Goal: Transaction & Acquisition: Purchase product/service

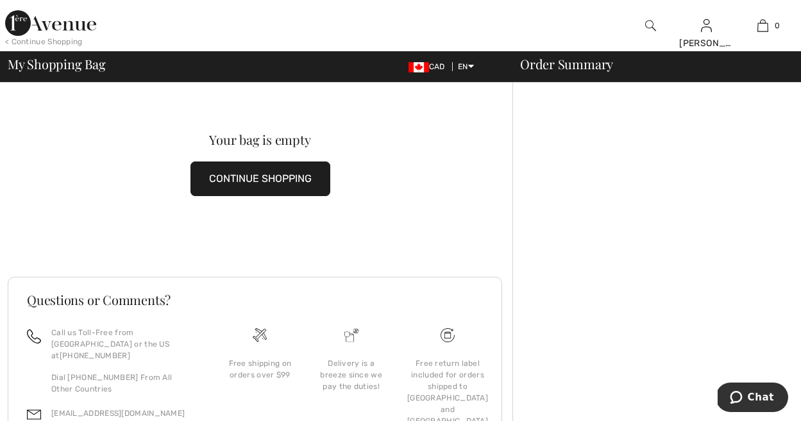
click at [33, 20] on img at bounding box center [50, 23] width 91 height 26
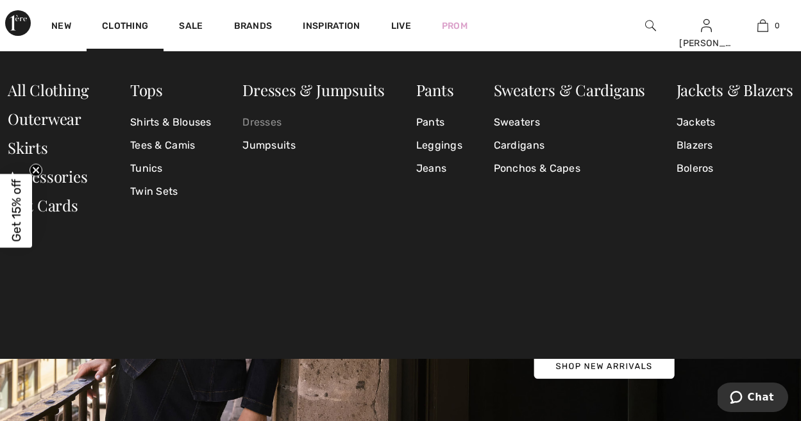
click at [260, 121] on link "Dresses" at bounding box center [313, 122] width 142 height 23
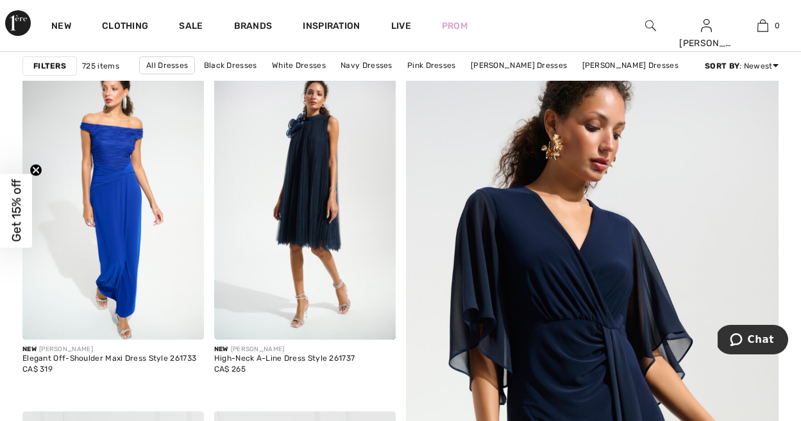
scroll to position [125, 0]
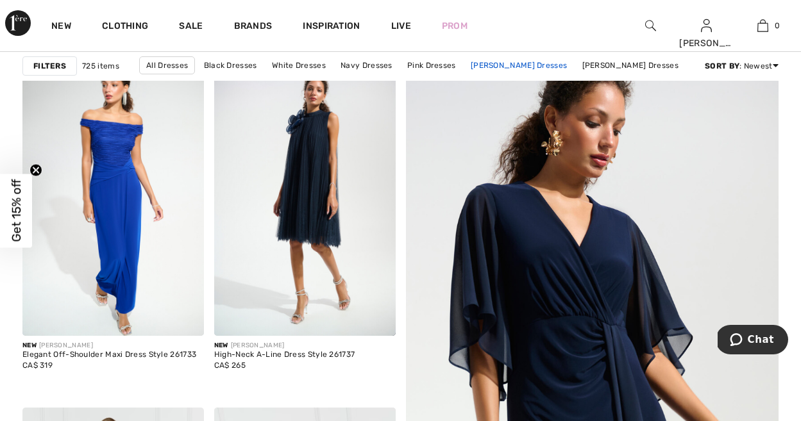
click at [524, 67] on link "Joseph Ribkoff Dresses" at bounding box center [518, 65] width 109 height 17
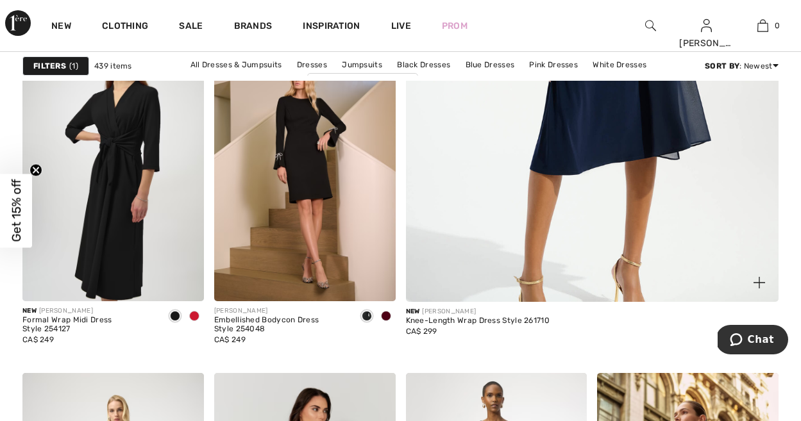
scroll to position [510, 0]
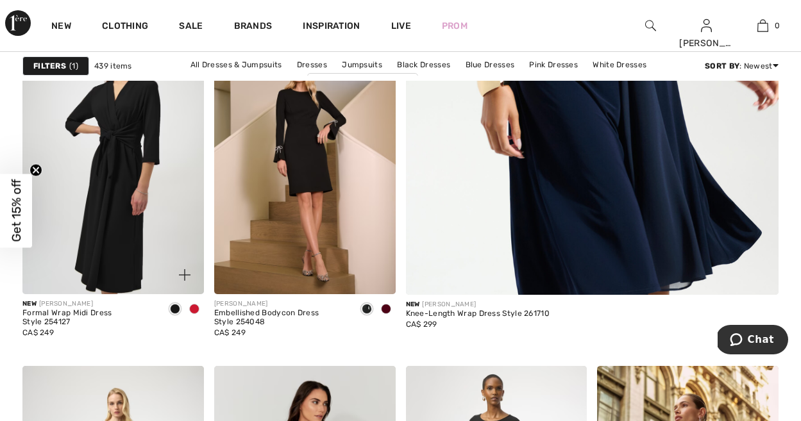
click at [194, 307] on span at bounding box center [194, 309] width 10 height 10
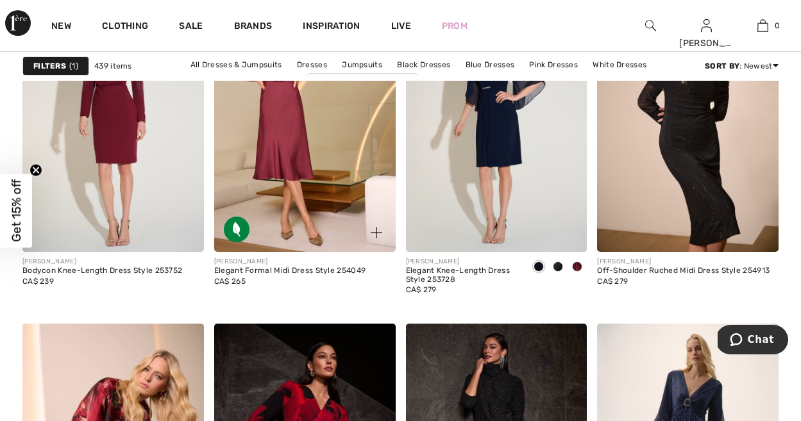
scroll to position [3595, 0]
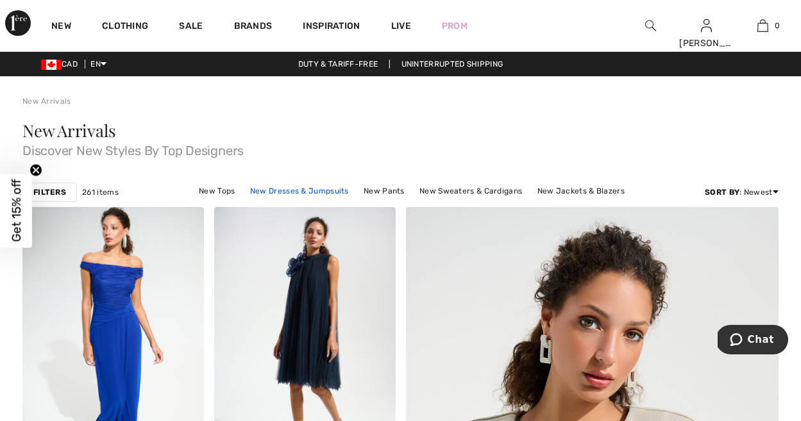
click at [244, 192] on link "New Dresses & Jumpsuits" at bounding box center [300, 191] width 112 height 17
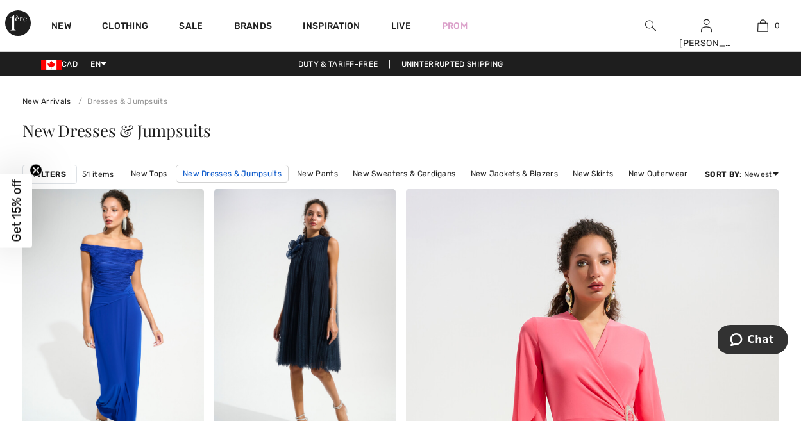
click at [232, 177] on link "New Dresses & Jumpsuits" at bounding box center [232, 174] width 113 height 18
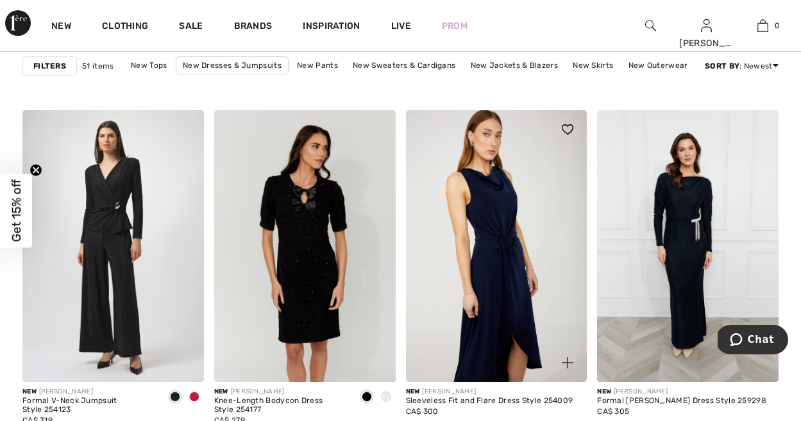
scroll to position [1930, 0]
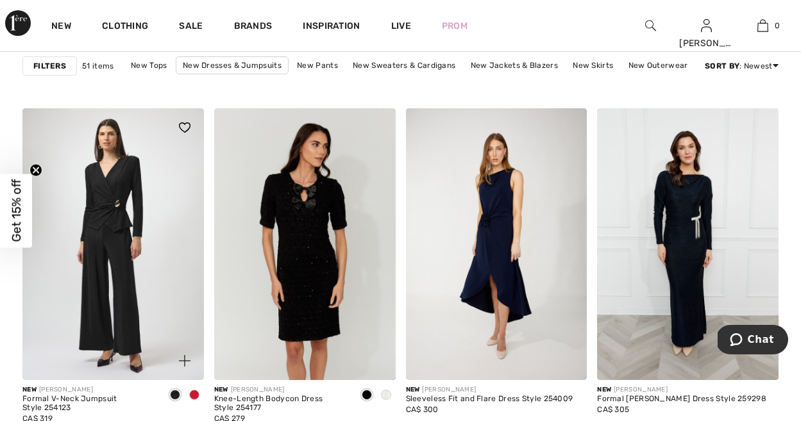
click at [194, 392] on span at bounding box center [194, 395] width 10 height 10
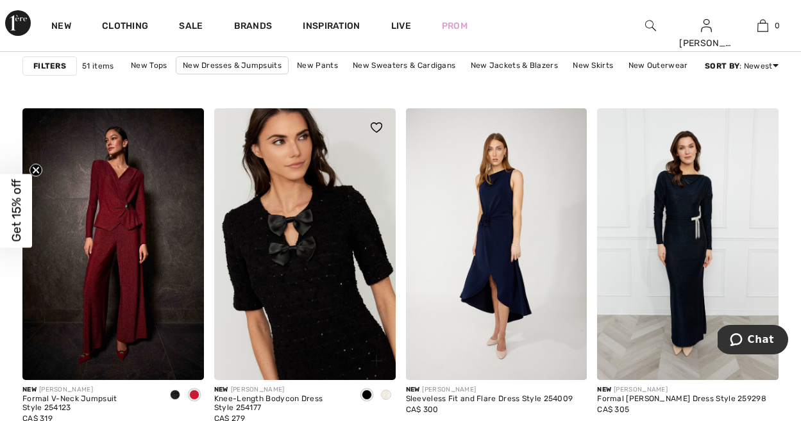
click at [391, 258] on img at bounding box center [304, 244] width 181 height 272
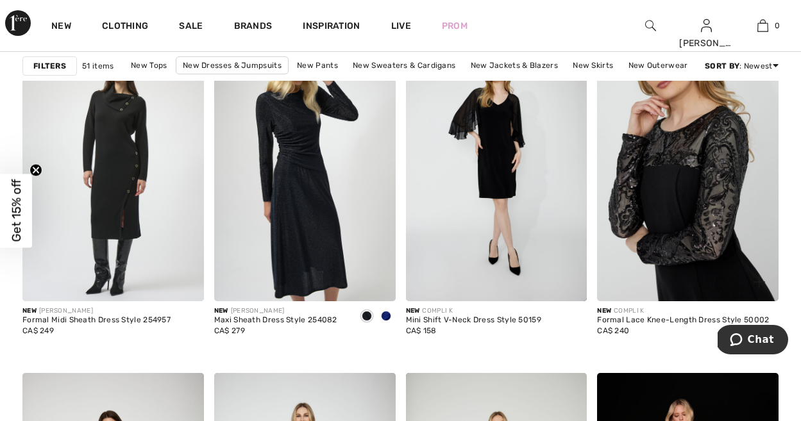
scroll to position [4707, 0]
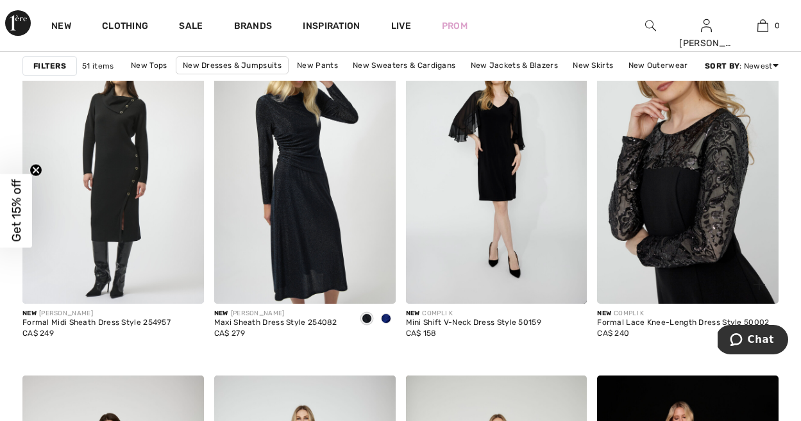
click at [657, 198] on img at bounding box center [687, 168] width 181 height 272
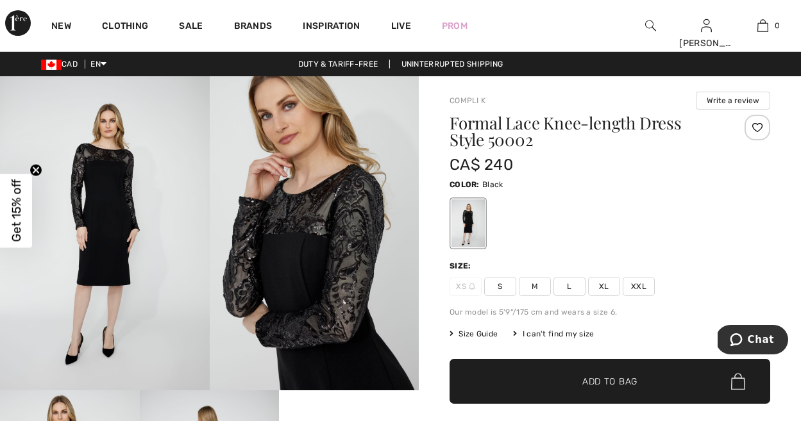
click at [113, 207] on img at bounding box center [105, 233] width 210 height 314
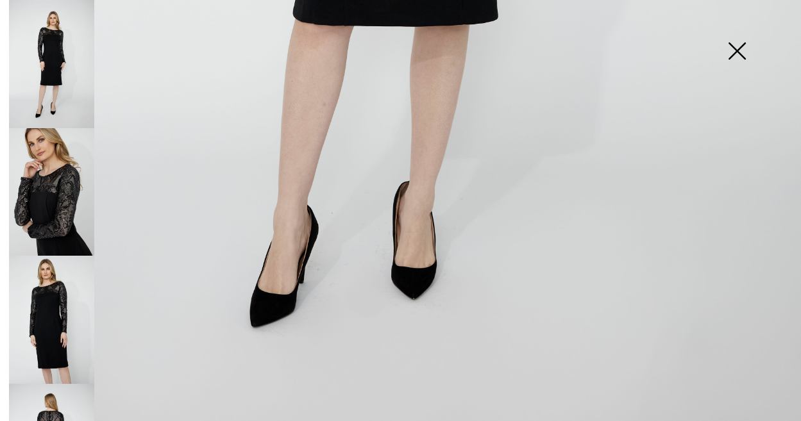
scroll to position [780, 0]
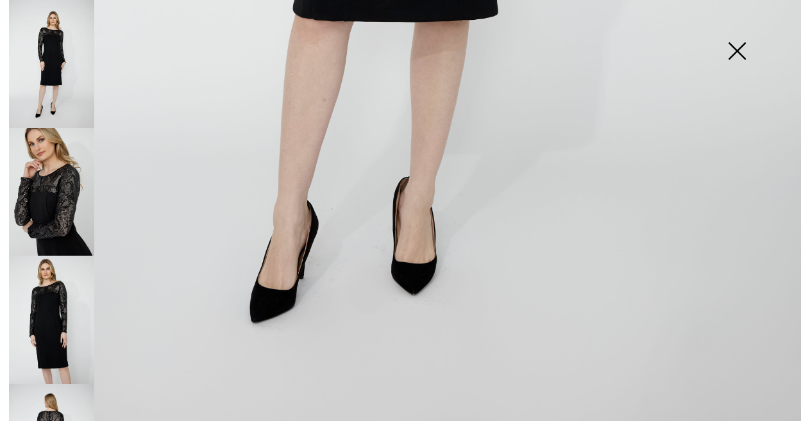
click at [733, 46] on img at bounding box center [737, 52] width 64 height 66
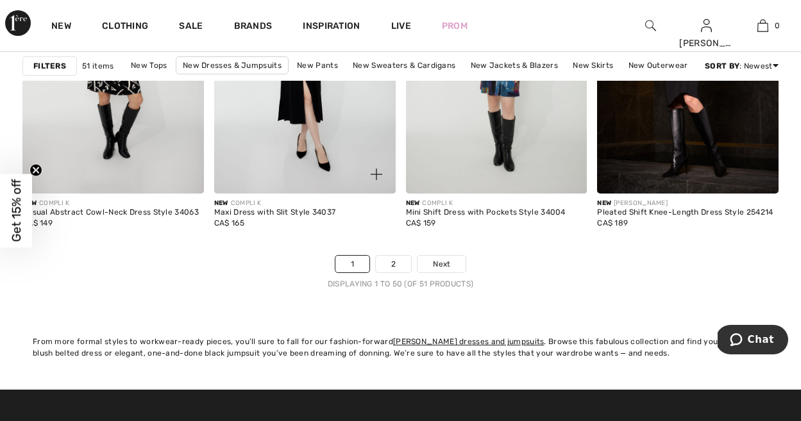
scroll to position [5167, 0]
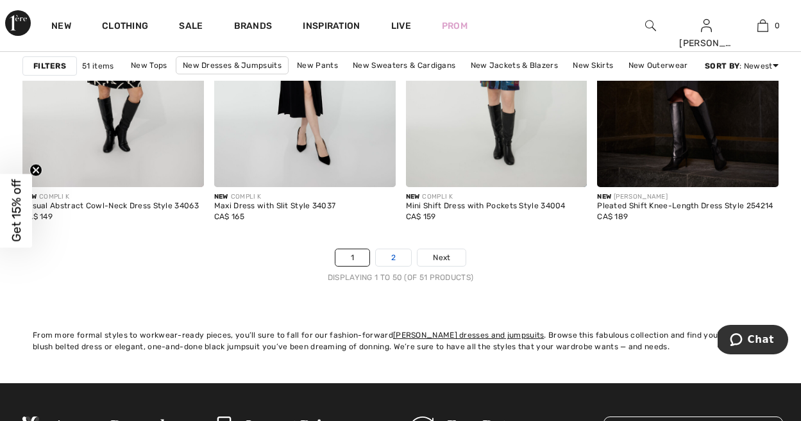
click at [389, 256] on link "2" at bounding box center [393, 257] width 35 height 17
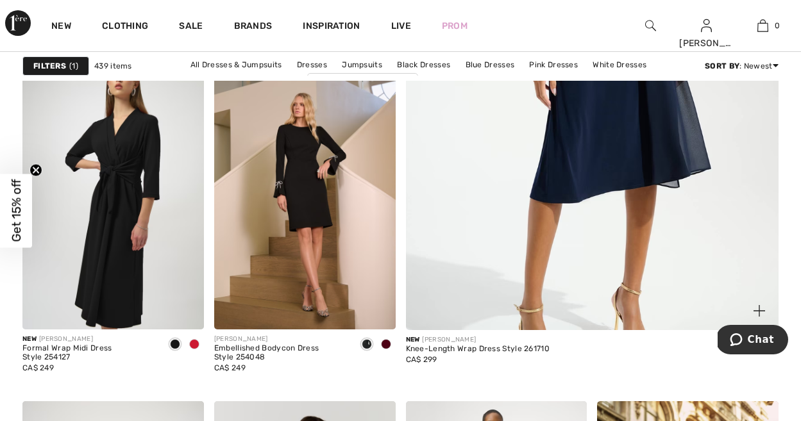
scroll to position [483, 0]
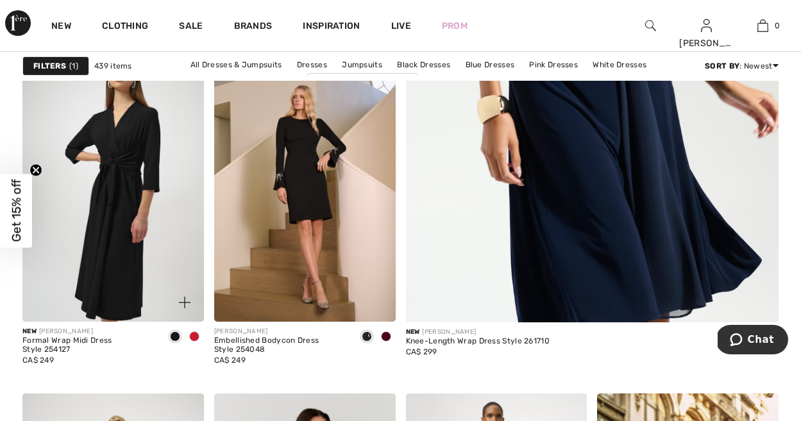
click at [196, 342] on span at bounding box center [194, 336] width 10 height 10
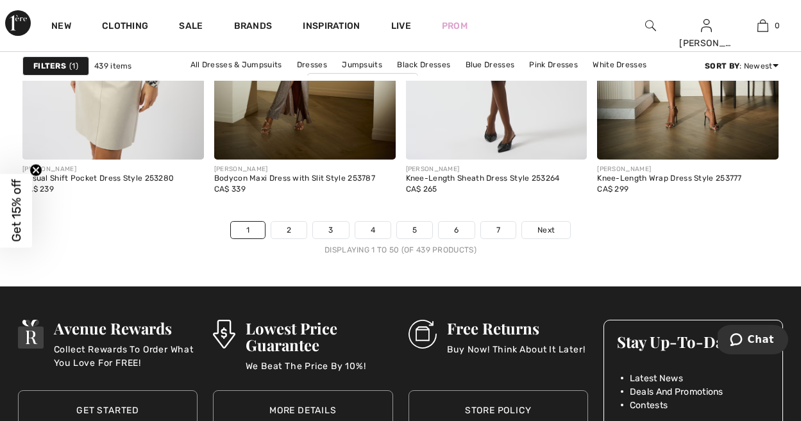
scroll to position [5201, 0]
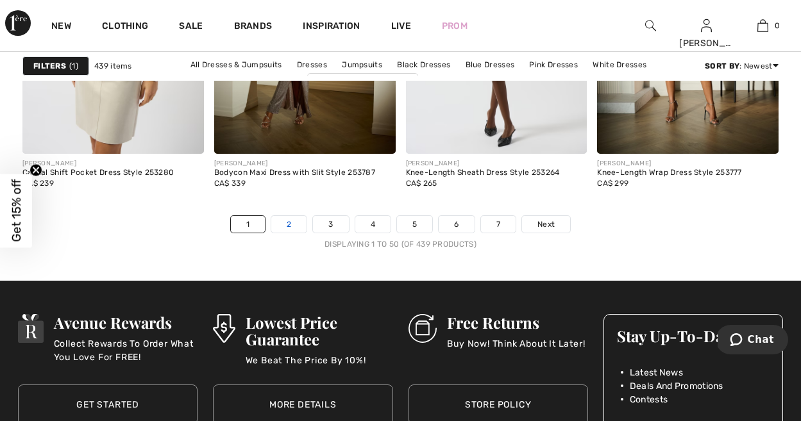
click at [298, 233] on link "2" at bounding box center [288, 224] width 35 height 17
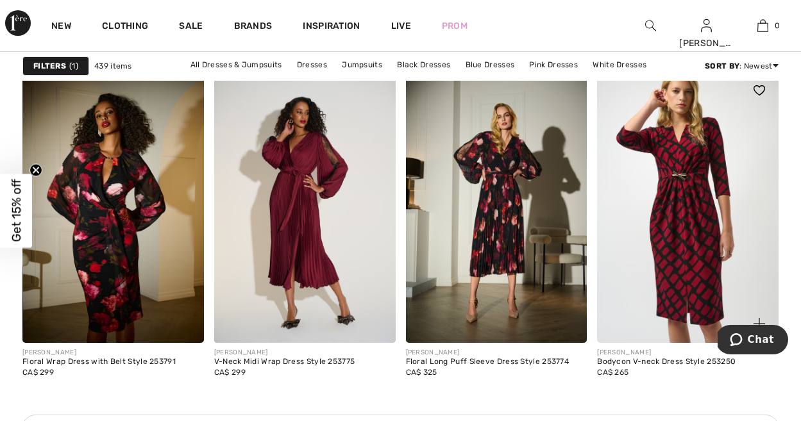
scroll to position [2310, 0]
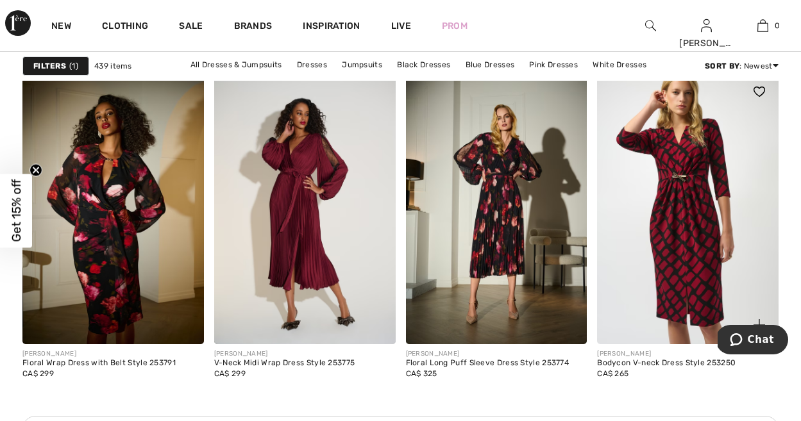
click at [693, 217] on img at bounding box center [687, 208] width 181 height 272
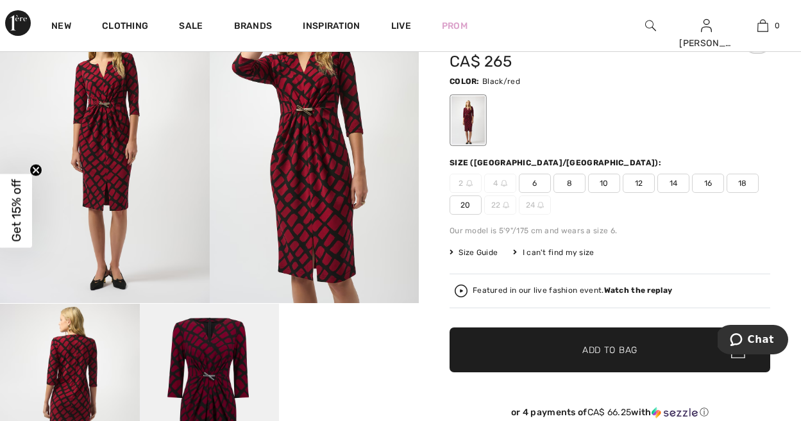
scroll to position [51, 0]
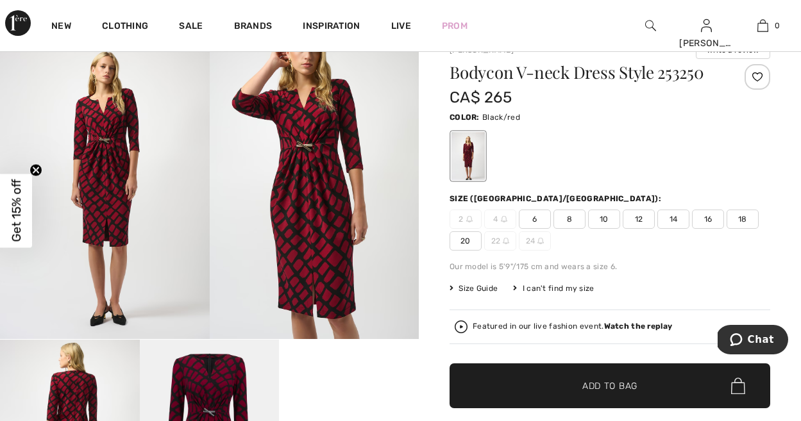
click at [320, 159] on img at bounding box center [315, 183] width 210 height 314
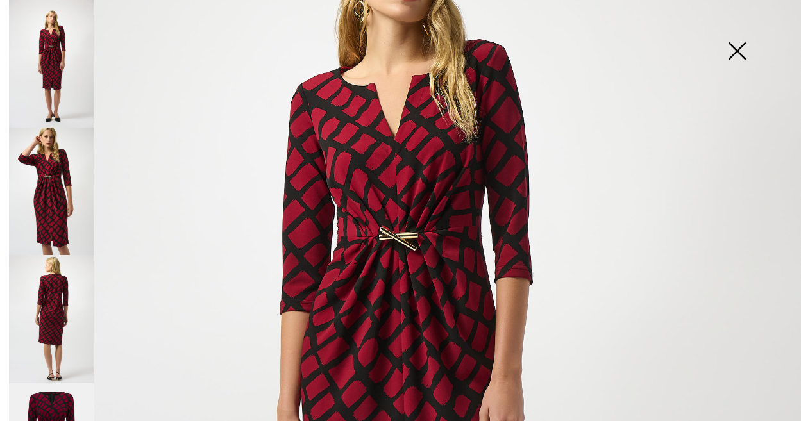
scroll to position [198, 0]
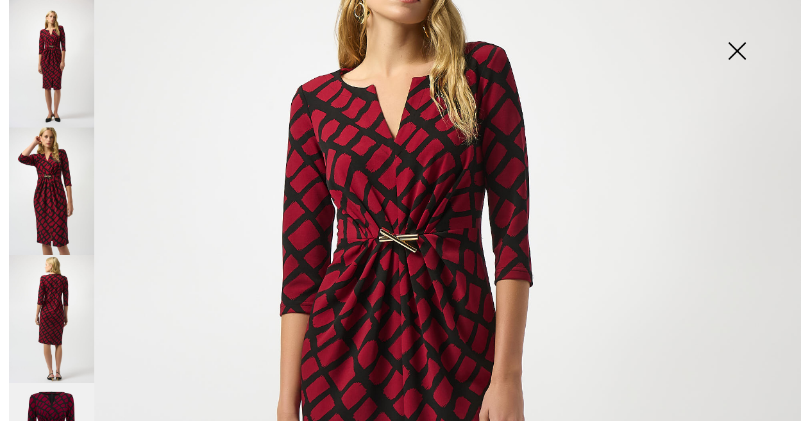
click at [732, 42] on img at bounding box center [737, 52] width 64 height 66
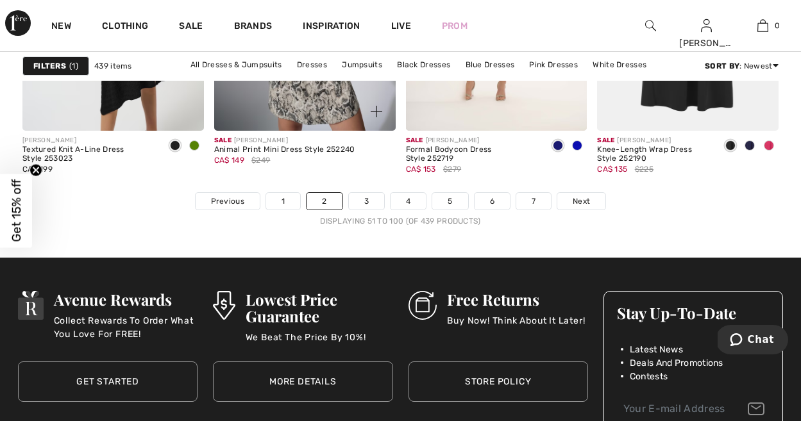
scroll to position [5230, 0]
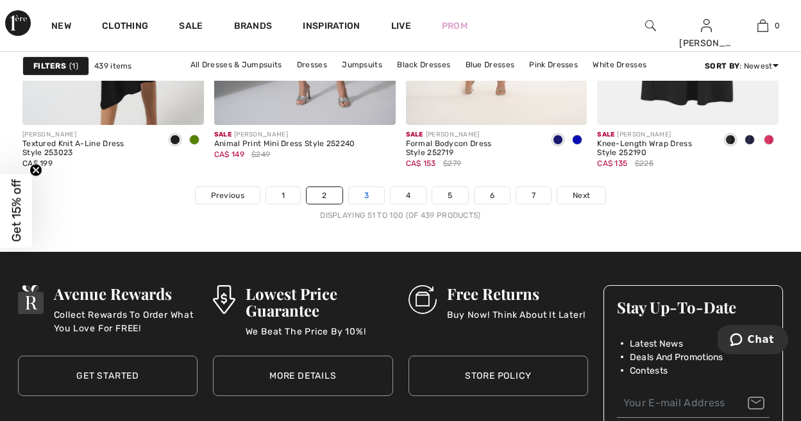
click at [363, 196] on link "3" at bounding box center [366, 195] width 35 height 17
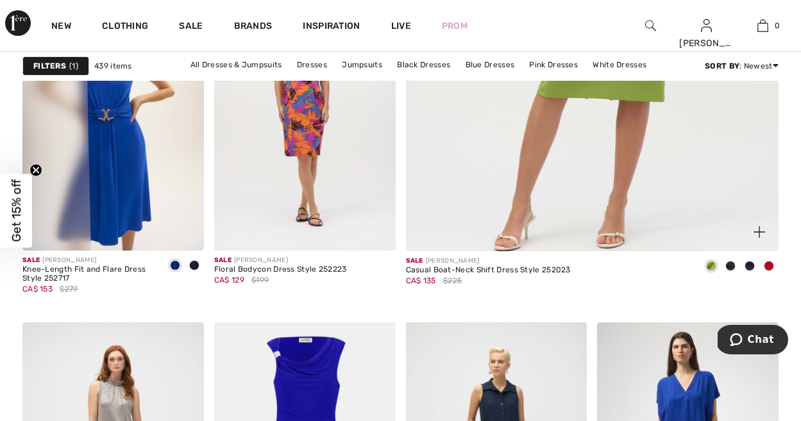
scroll to position [552, 0]
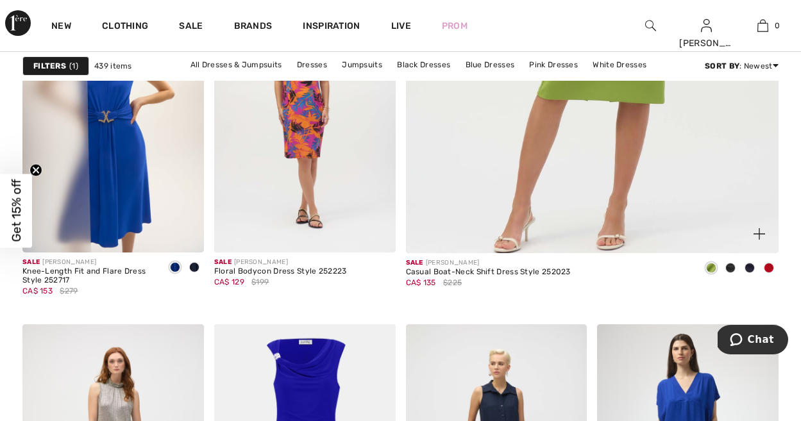
click at [767, 269] on span at bounding box center [769, 268] width 10 height 10
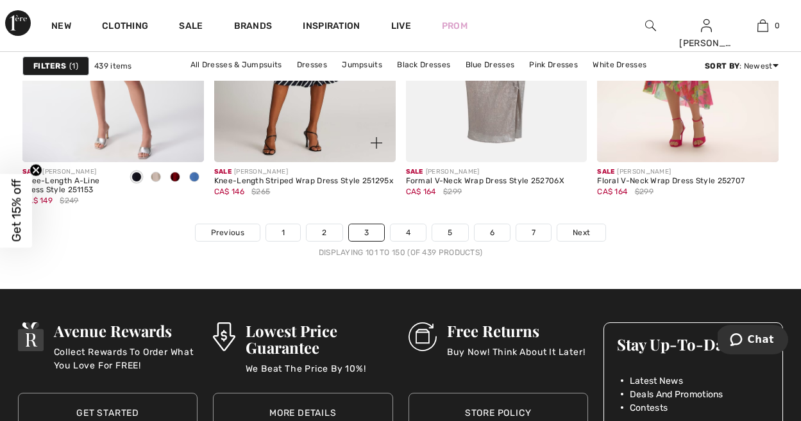
scroll to position [5193, 0]
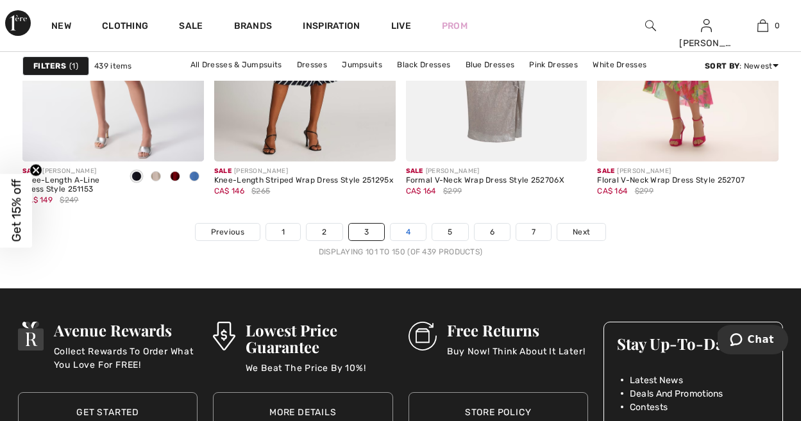
click at [399, 232] on link "4" at bounding box center [407, 232] width 35 height 17
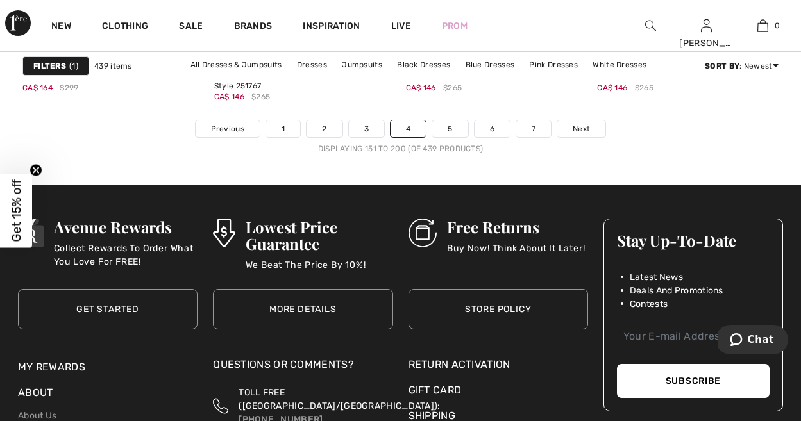
scroll to position [5298, 0]
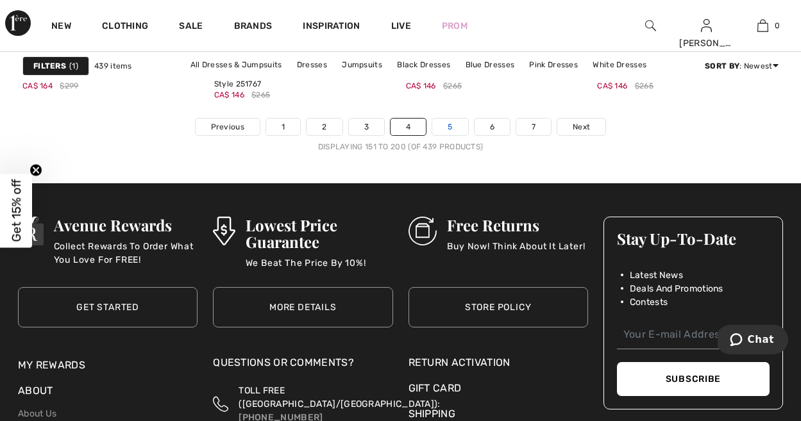
click at [447, 124] on link "5" at bounding box center [449, 127] width 35 height 17
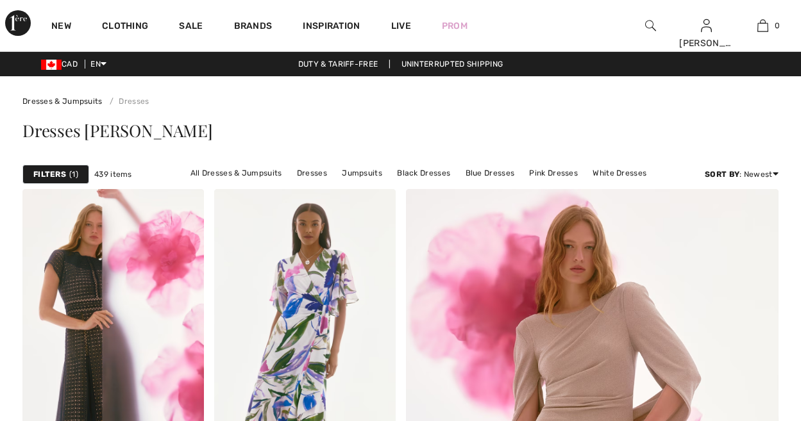
click at [447, 124] on div "Dresses [PERSON_NAME]" at bounding box center [400, 130] width 756 height 17
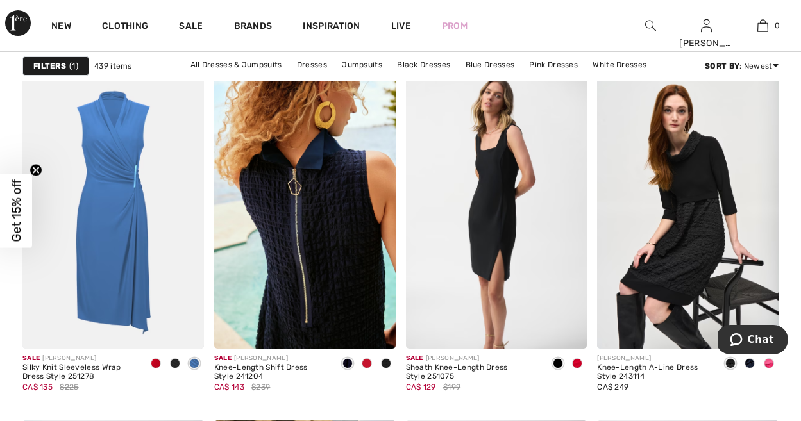
scroll to position [807, 0]
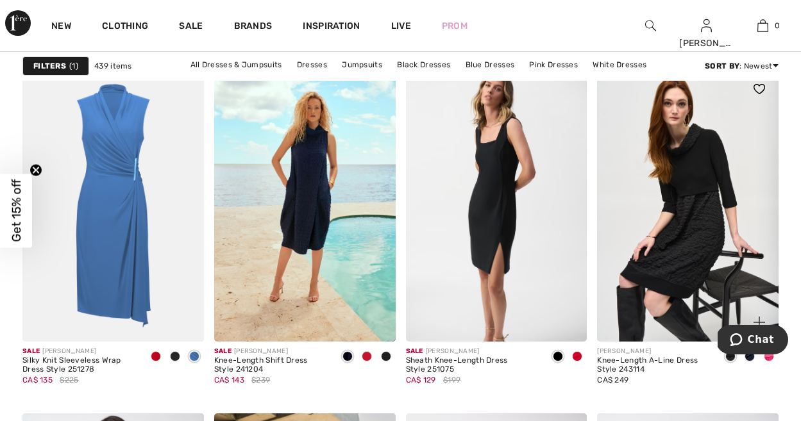
click at [768, 358] on span at bounding box center [769, 356] width 10 height 10
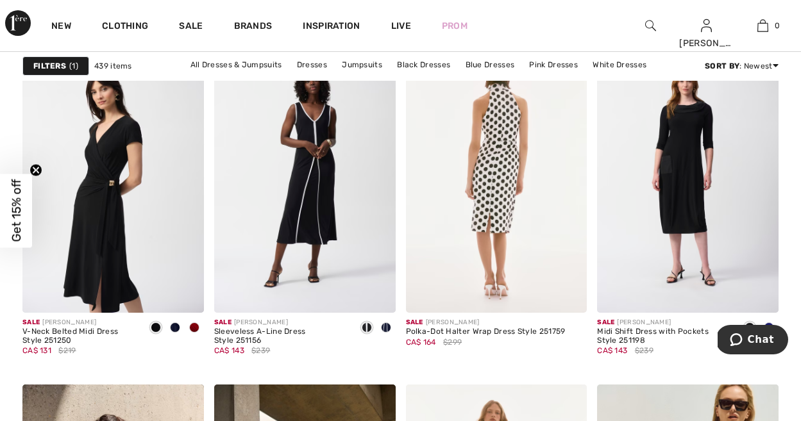
scroll to position [1656, 0]
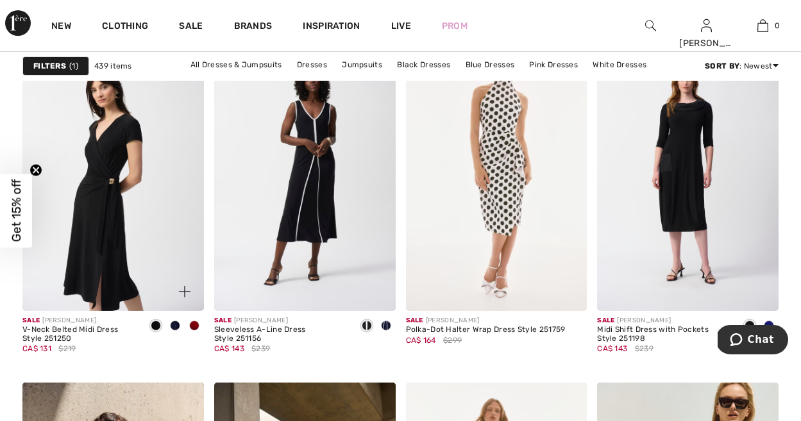
click at [191, 325] on span at bounding box center [194, 326] width 10 height 10
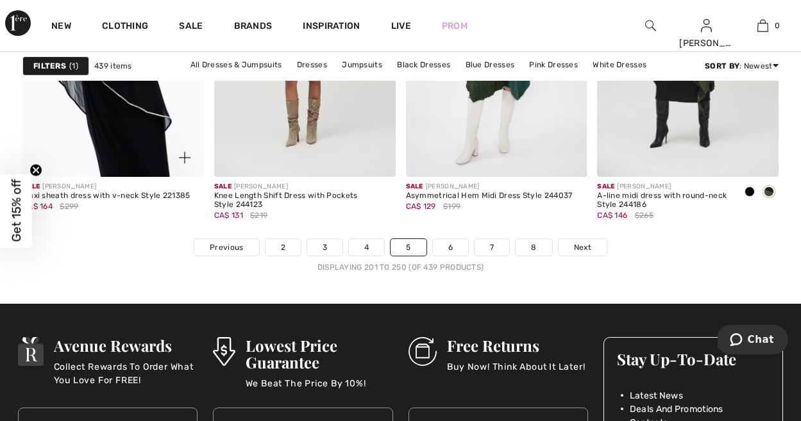
scroll to position [5180, 0]
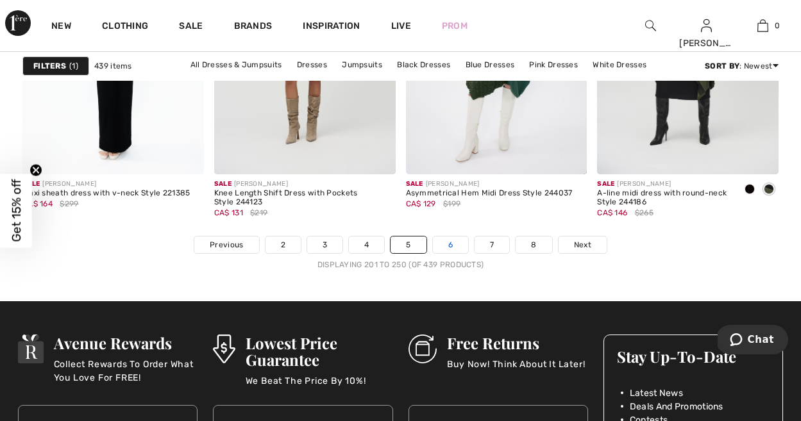
click at [452, 247] on link "6" at bounding box center [450, 245] width 35 height 17
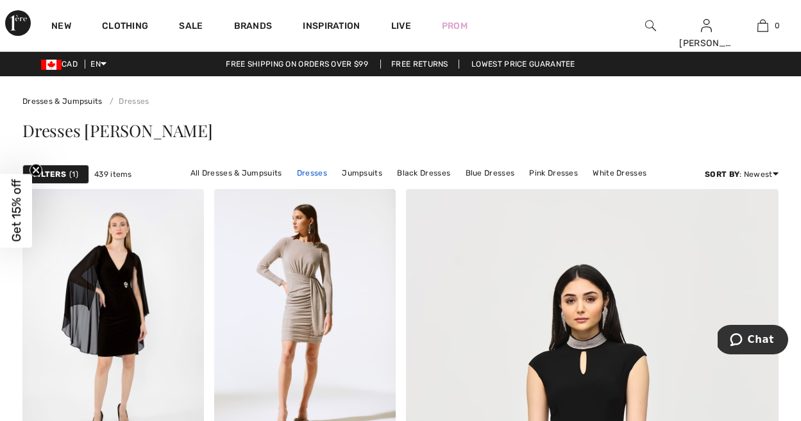
click at [315, 172] on link "Dresses" at bounding box center [311, 173] width 43 height 17
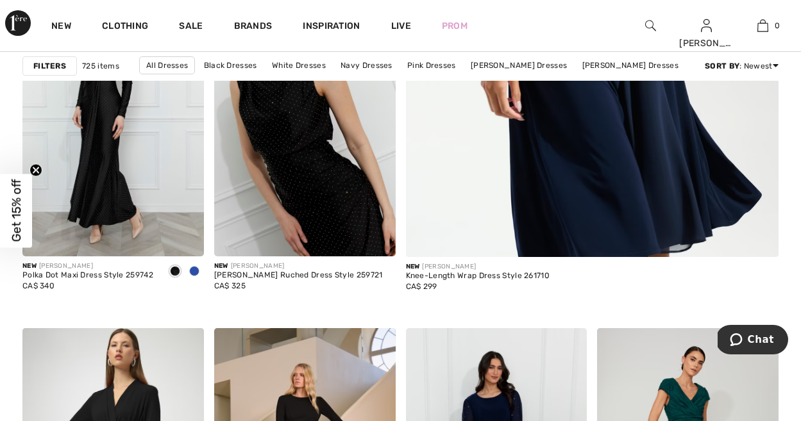
scroll to position [546, 0]
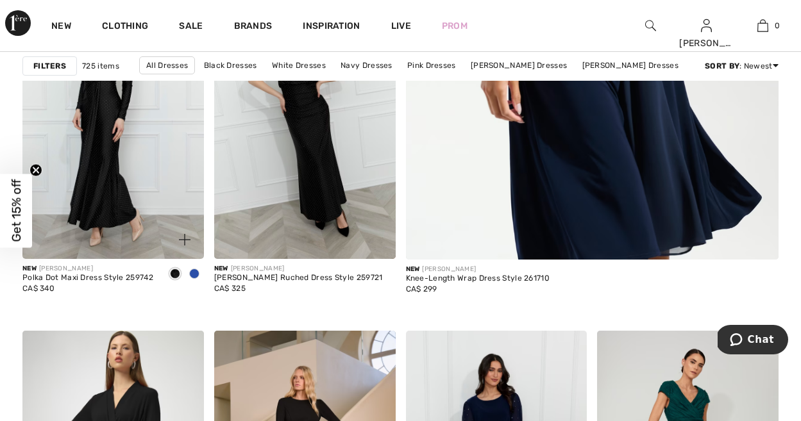
click at [194, 279] on span at bounding box center [194, 274] width 10 height 10
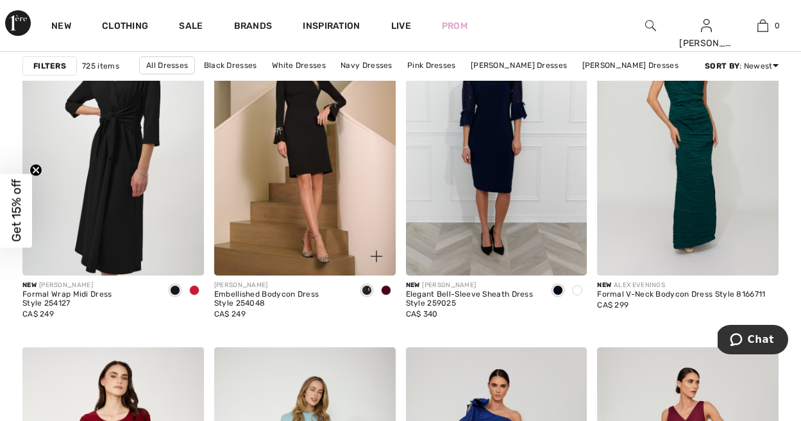
scroll to position [875, 0]
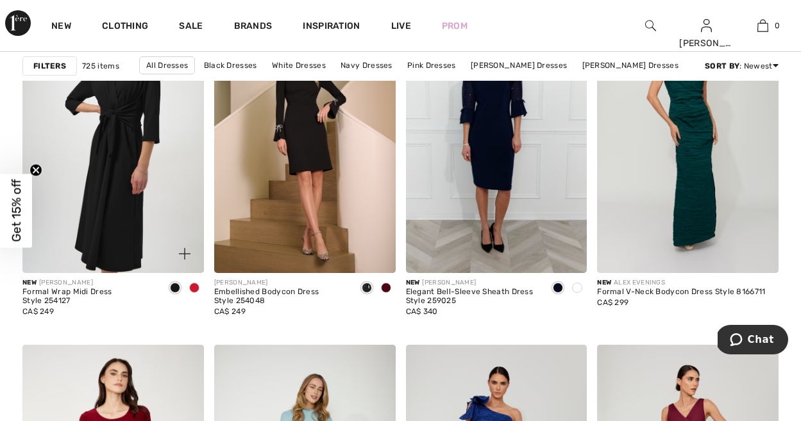
click at [197, 293] on span at bounding box center [194, 288] width 10 height 10
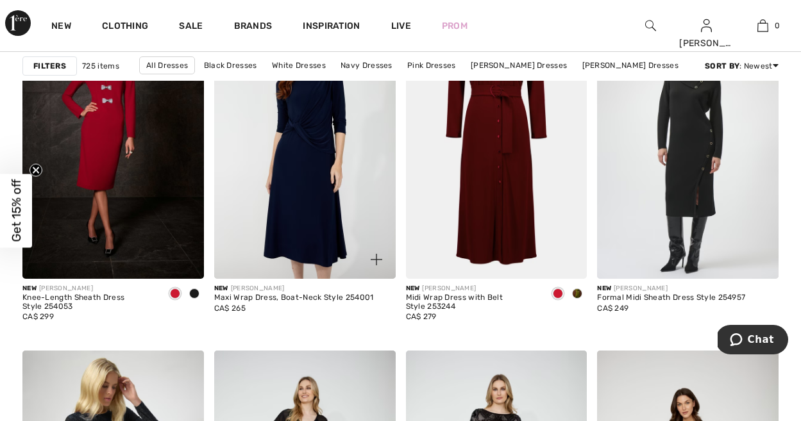
scroll to position [3570, 0]
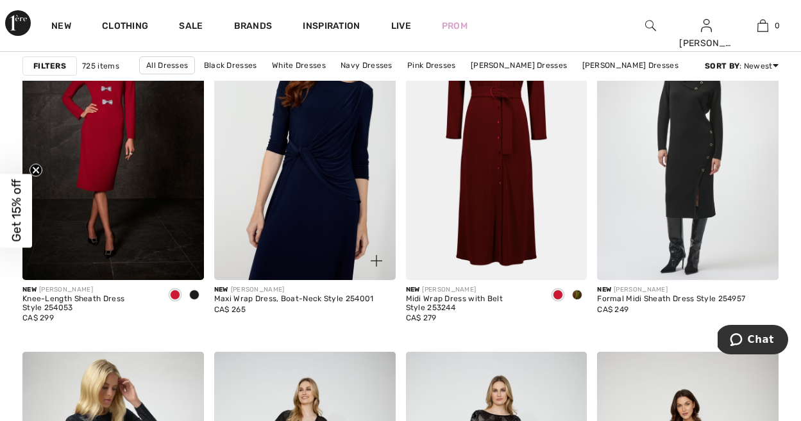
click at [301, 242] on img at bounding box center [304, 144] width 181 height 272
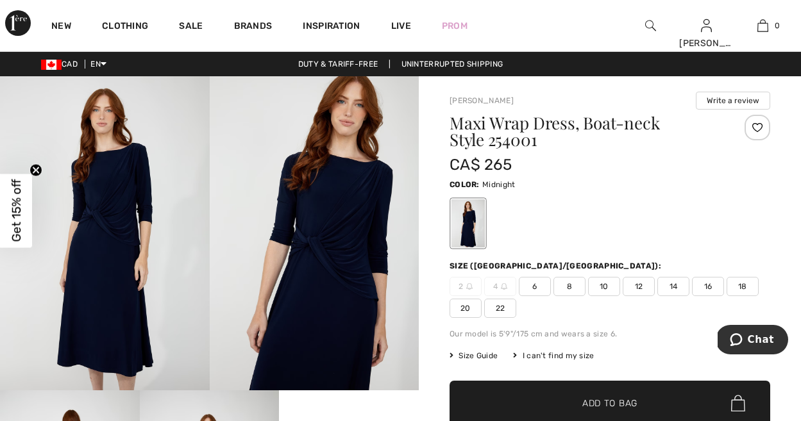
click at [135, 226] on img at bounding box center [105, 233] width 210 height 314
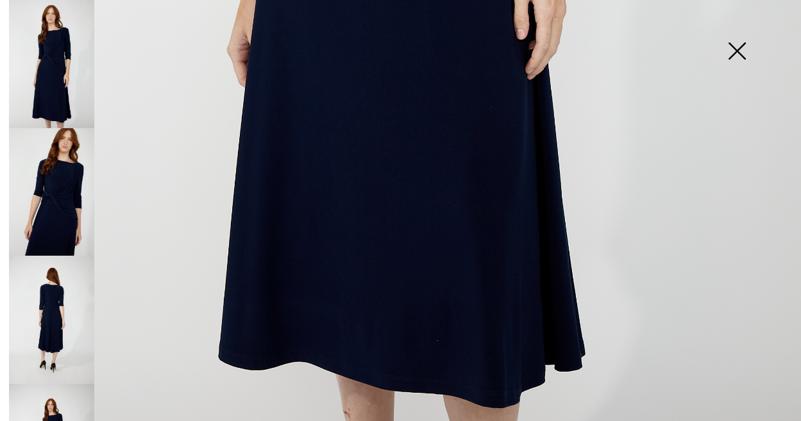
scroll to position [780, 0]
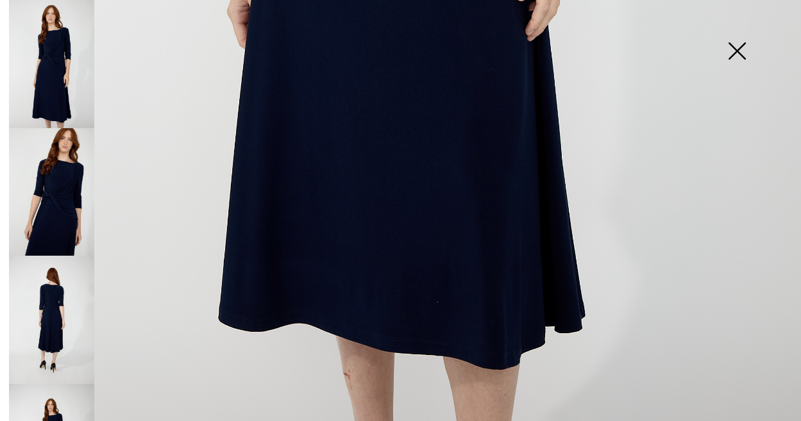
click at [63, 181] on img at bounding box center [51, 192] width 85 height 128
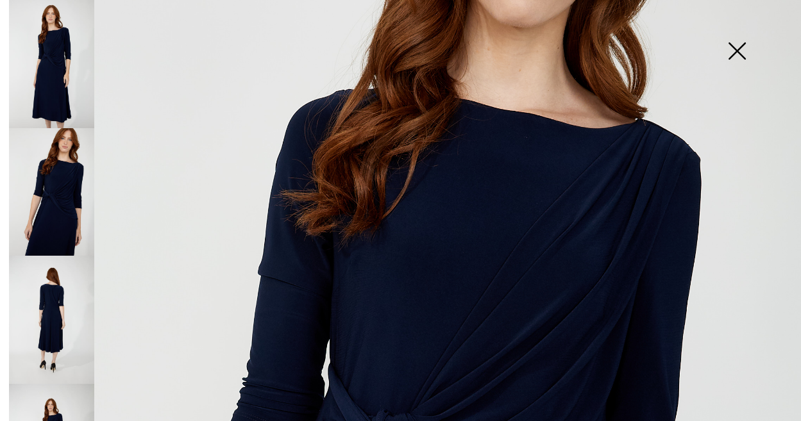
scroll to position [780, 0]
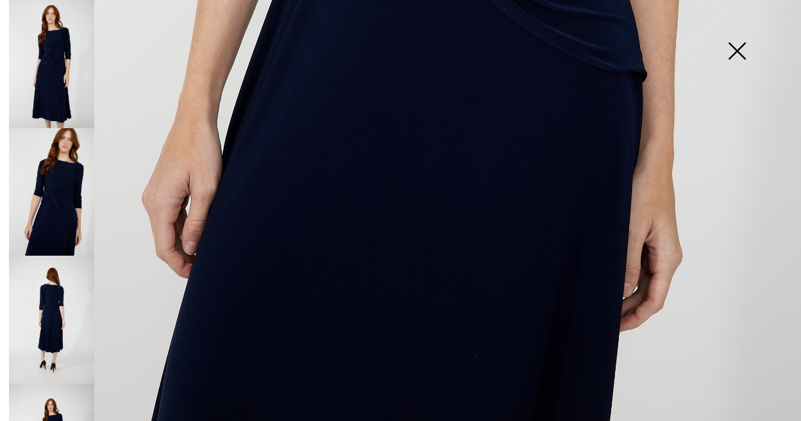
click at [40, 321] on img at bounding box center [51, 320] width 85 height 128
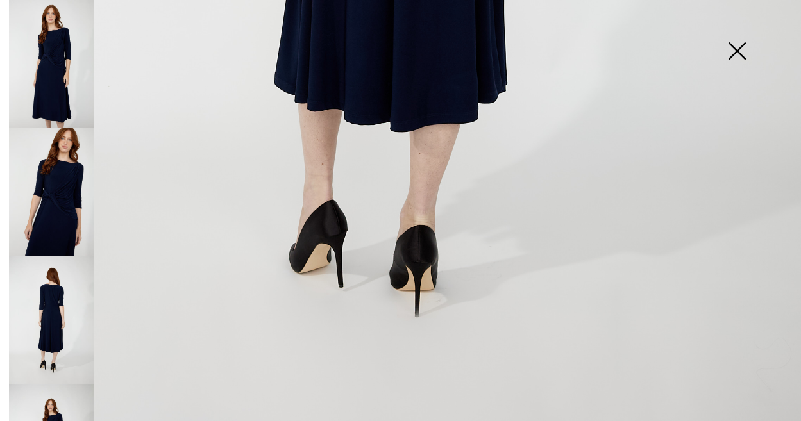
scroll to position [71, 0]
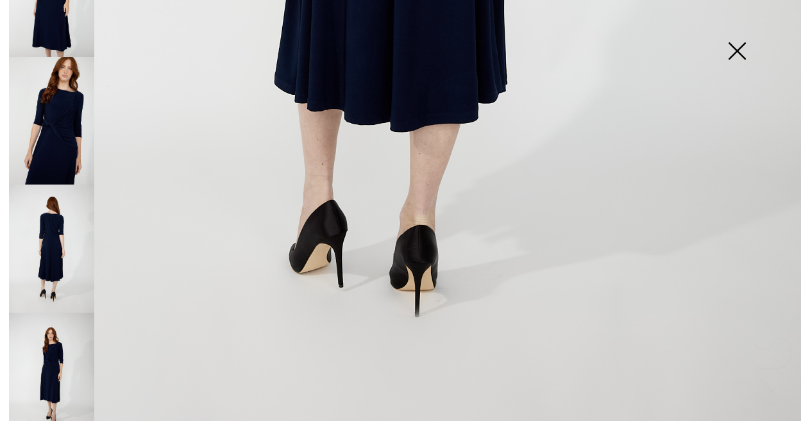
click at [59, 359] on img at bounding box center [51, 377] width 85 height 128
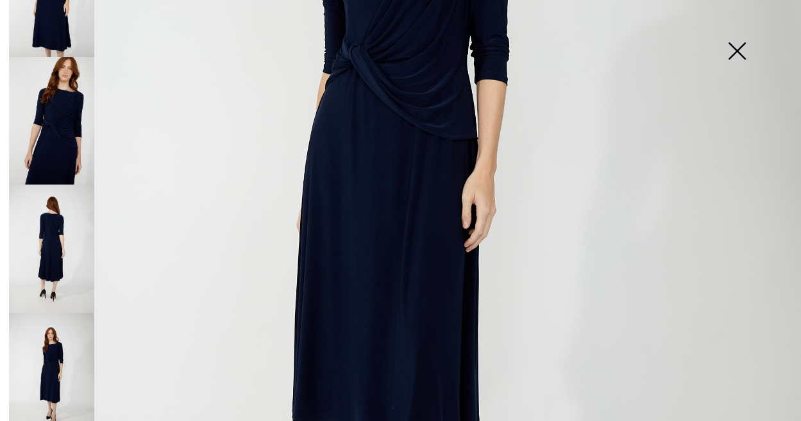
scroll to position [0, 0]
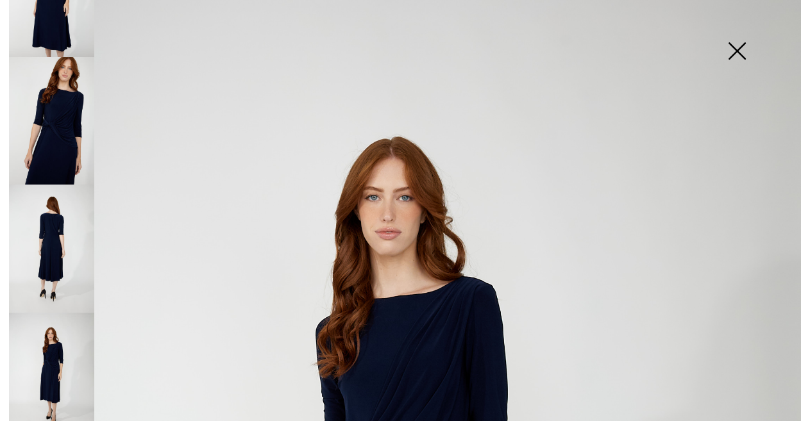
click at [739, 46] on img at bounding box center [737, 52] width 64 height 66
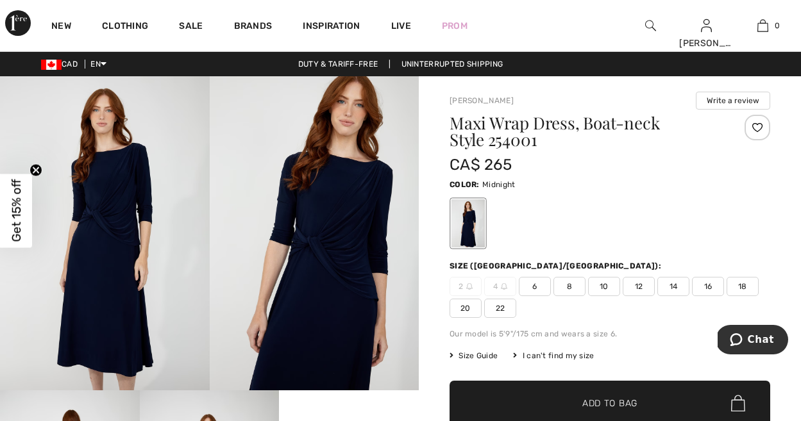
click at [578, 286] on span "8" at bounding box center [569, 286] width 32 height 19
click at [126, 217] on img at bounding box center [105, 233] width 210 height 314
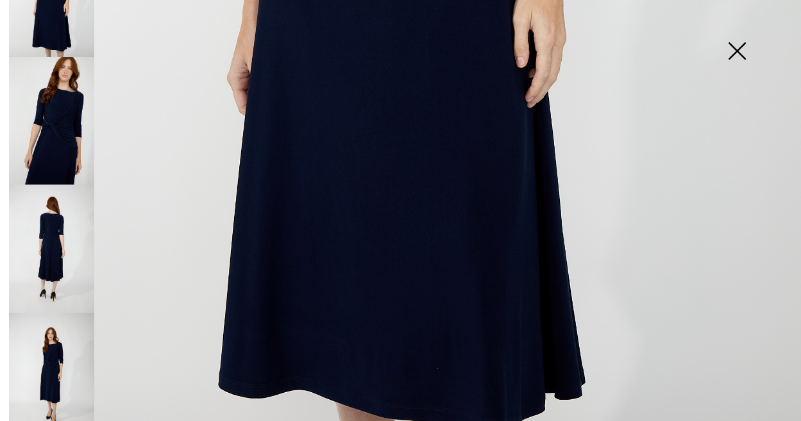
scroll to position [732, 0]
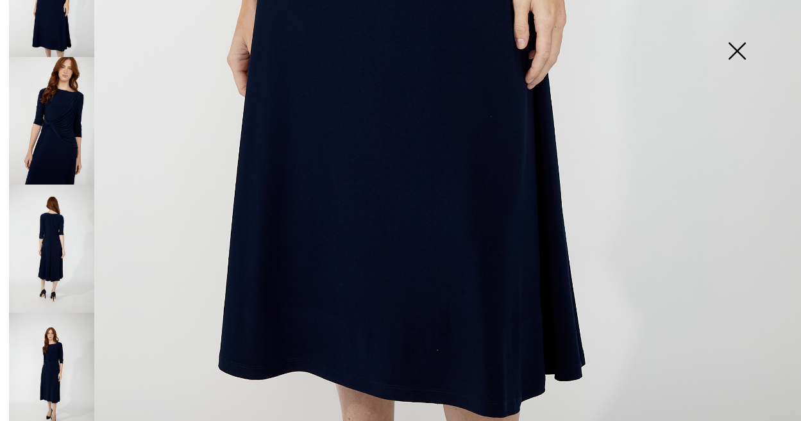
click at [56, 206] on img at bounding box center [51, 249] width 85 height 128
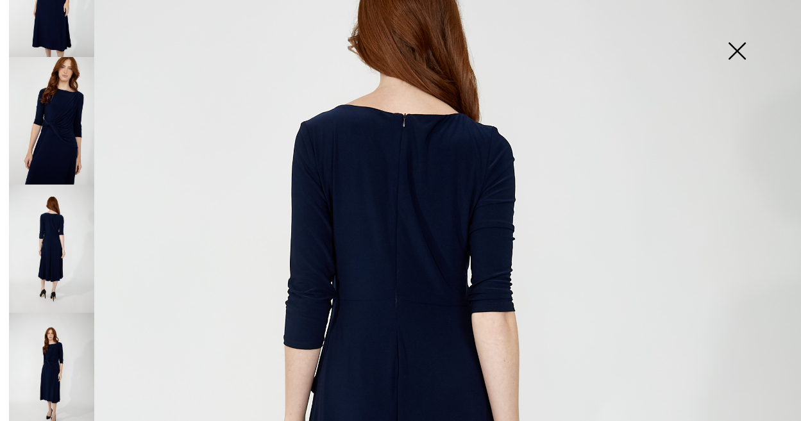
scroll to position [0, 0]
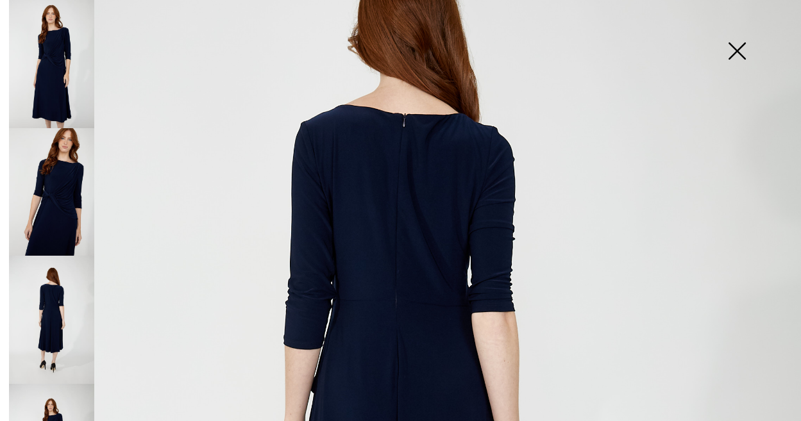
click at [53, 78] on img at bounding box center [51, 64] width 85 height 128
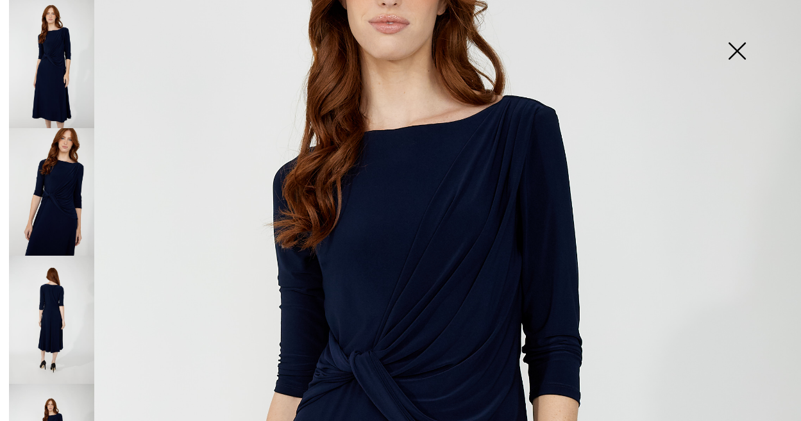
click at [739, 44] on img at bounding box center [737, 52] width 64 height 66
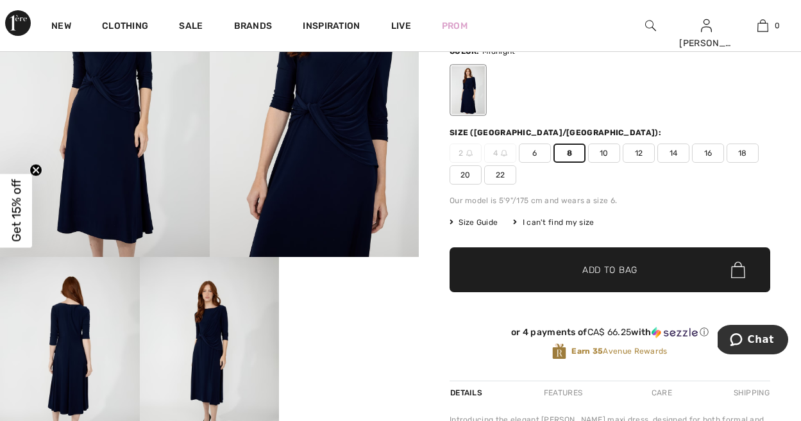
scroll to position [137, 0]
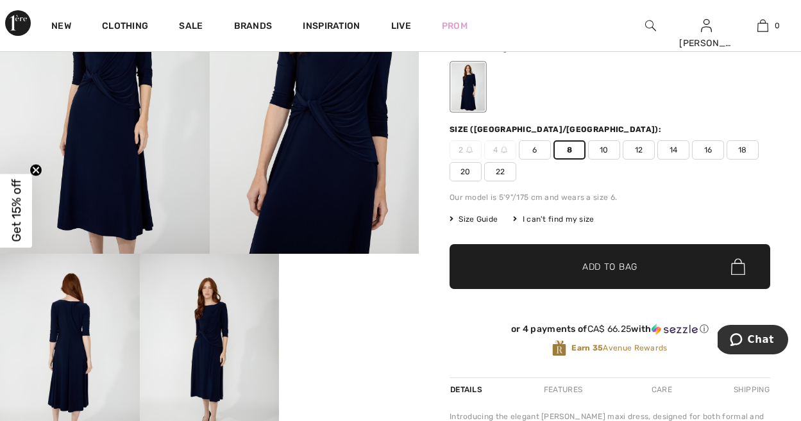
click at [603, 265] on span "Add to Bag" at bounding box center [609, 266] width 55 height 13
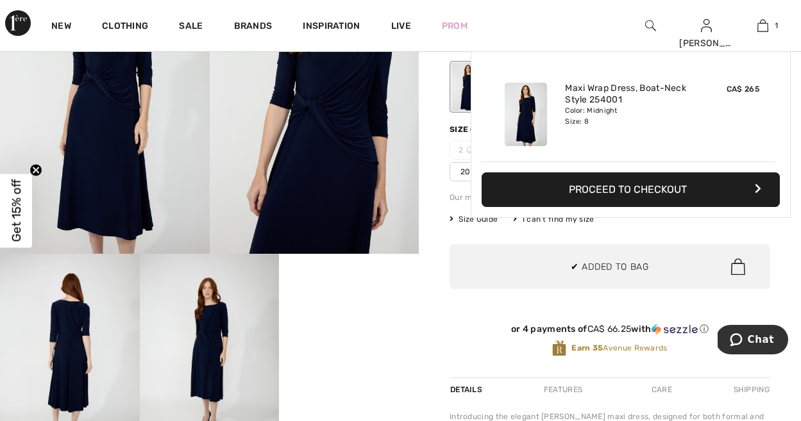
scroll to position [0, 0]
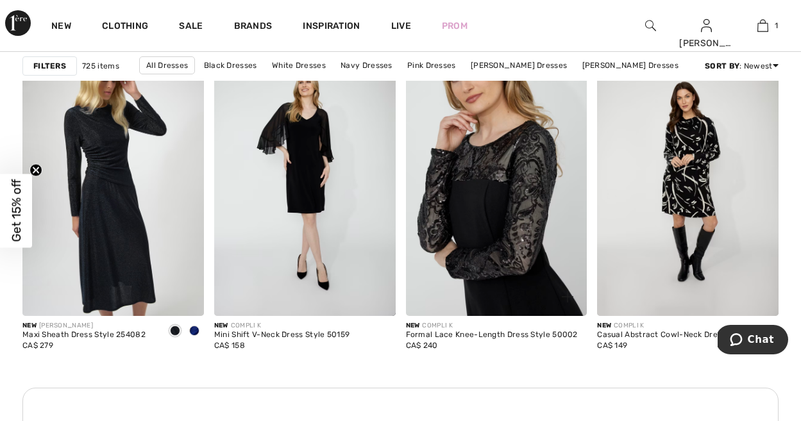
scroll to position [3877, 0]
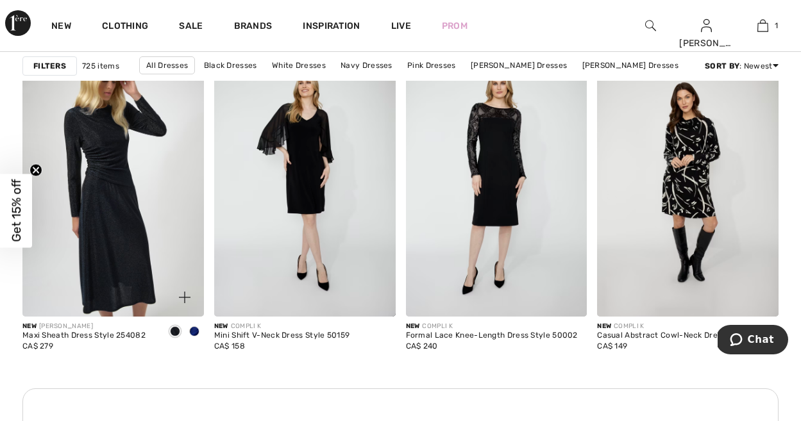
click at [193, 335] on span at bounding box center [194, 331] width 10 height 10
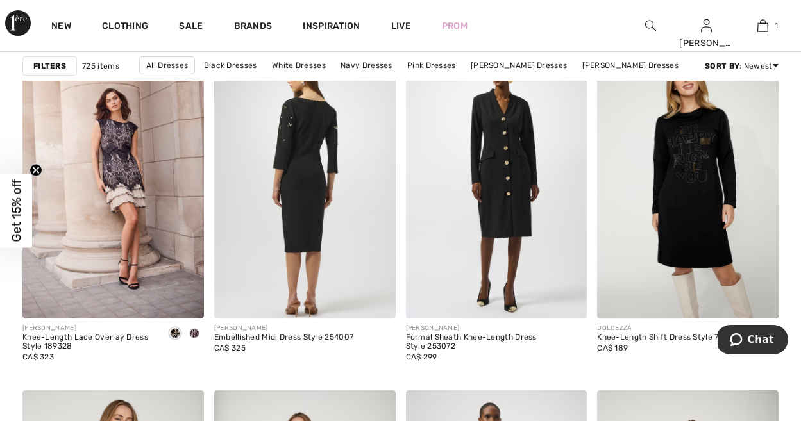
scroll to position [4694, 0]
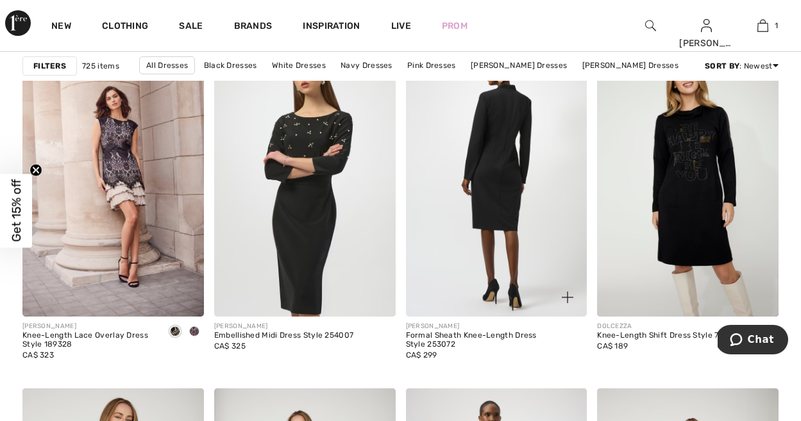
click at [507, 196] on img at bounding box center [496, 181] width 181 height 272
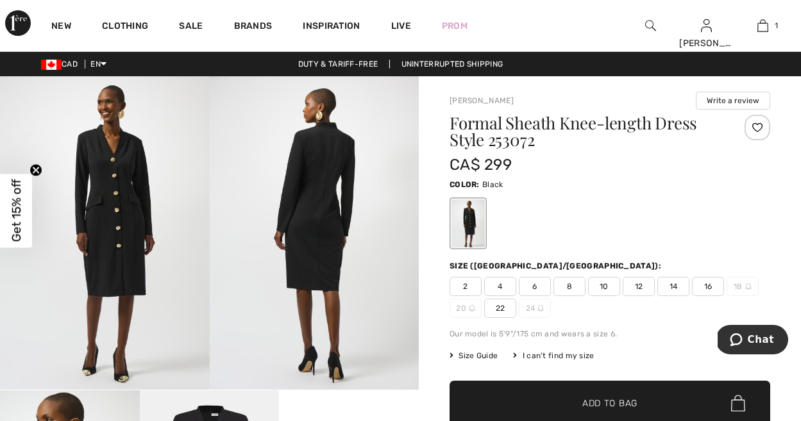
click at [92, 242] on img at bounding box center [105, 233] width 210 height 314
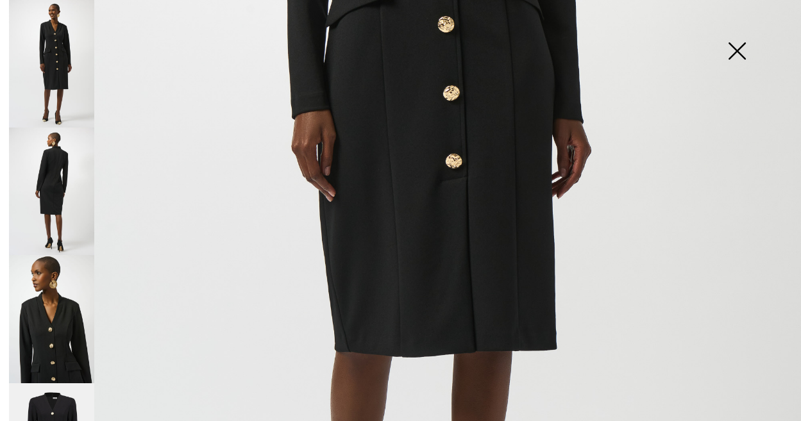
scroll to position [489, 0]
click at [44, 317] on img at bounding box center [51, 319] width 85 height 128
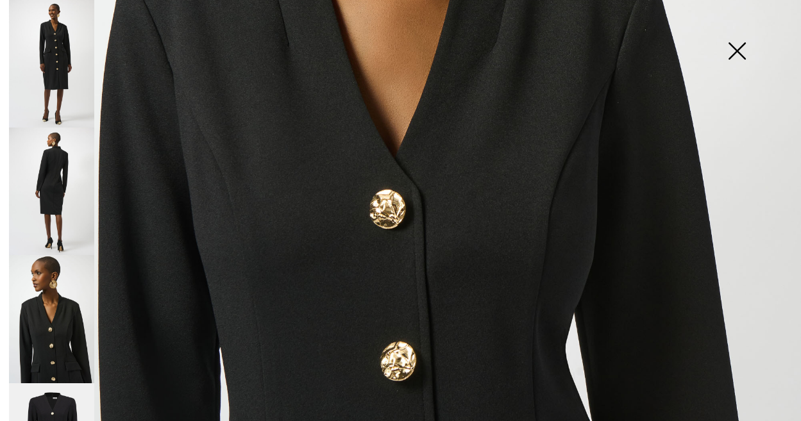
click at [743, 48] on img at bounding box center [737, 52] width 64 height 66
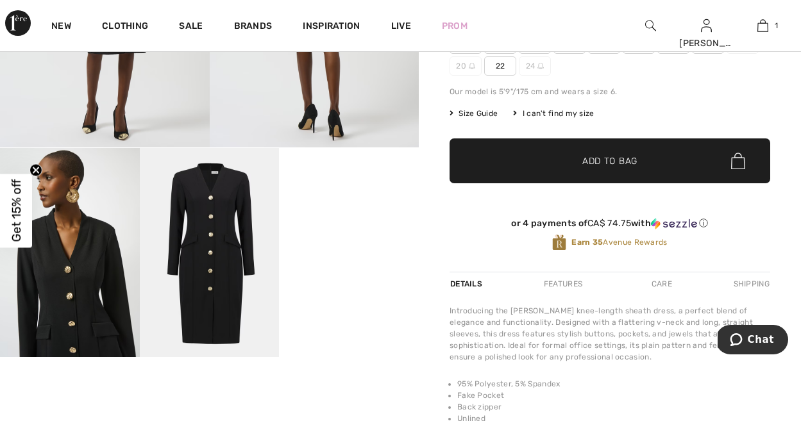
scroll to position [243, 0]
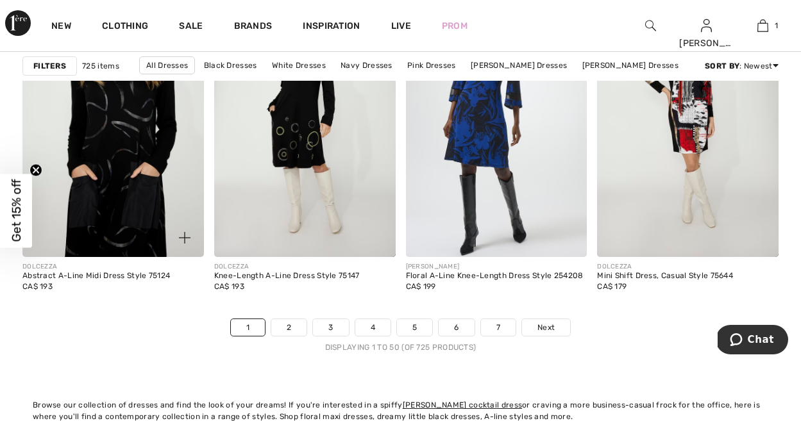
scroll to position [5127, 0]
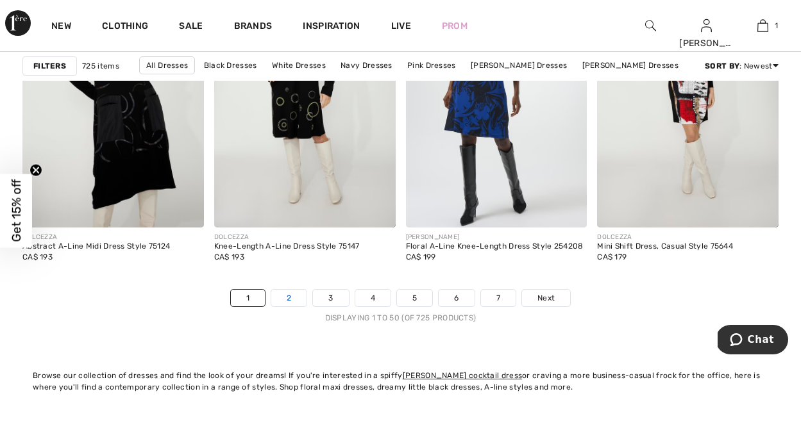
click at [286, 297] on link "2" at bounding box center [288, 298] width 35 height 17
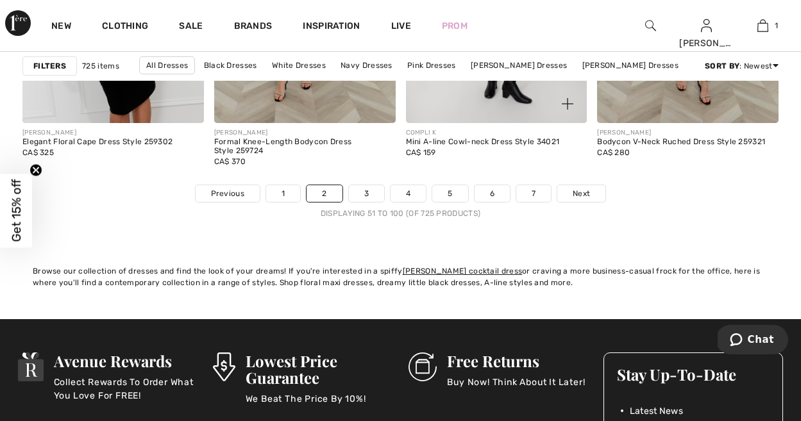
scroll to position [5234, 0]
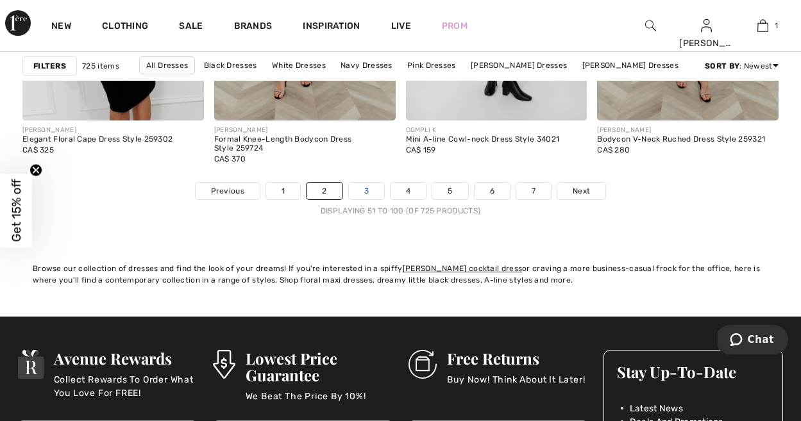
click at [364, 192] on link "3" at bounding box center [366, 191] width 35 height 17
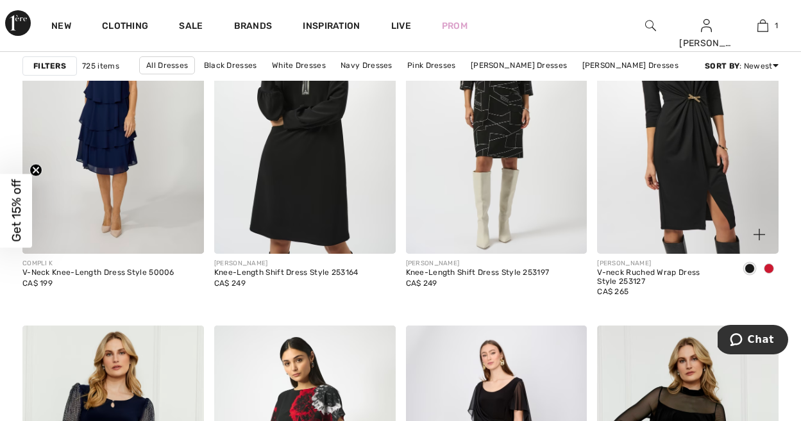
scroll to position [3603, 0]
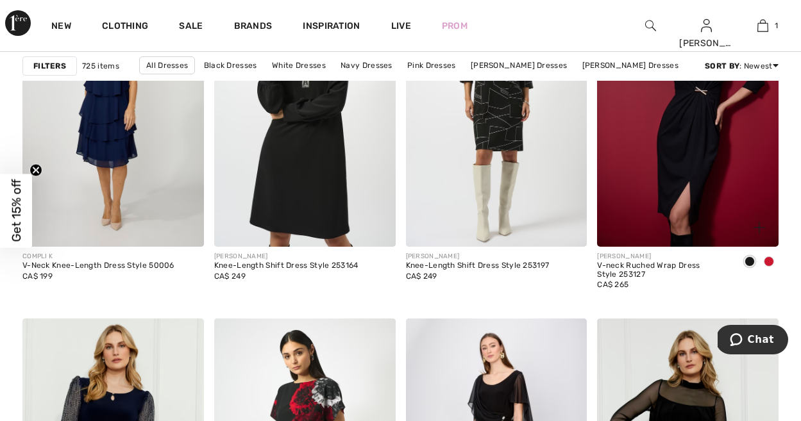
click at [769, 260] on span at bounding box center [769, 261] width 10 height 10
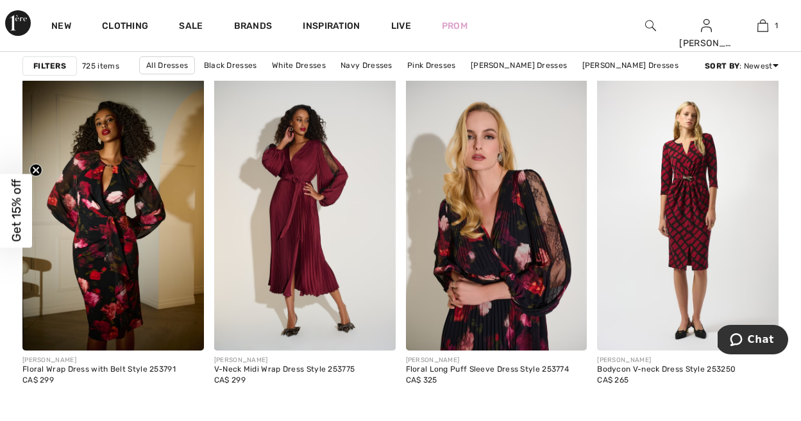
scroll to position [4662, 0]
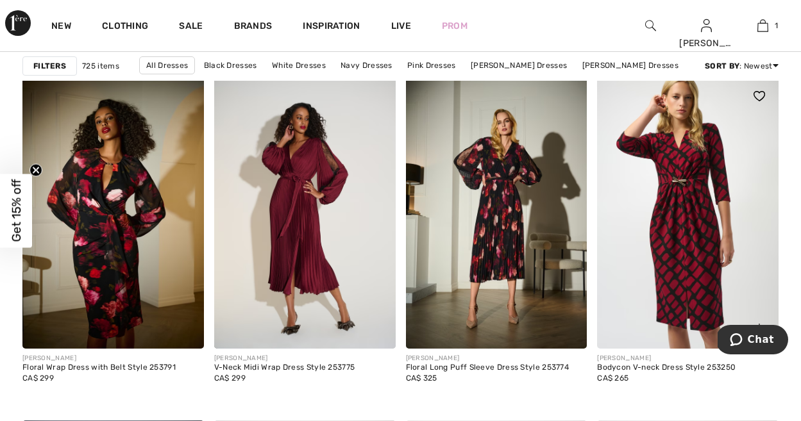
click at [679, 244] on img at bounding box center [687, 213] width 181 height 272
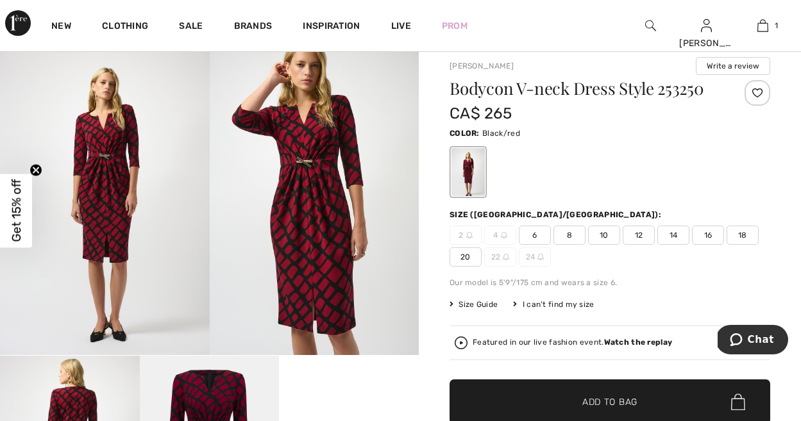
scroll to position [33, 0]
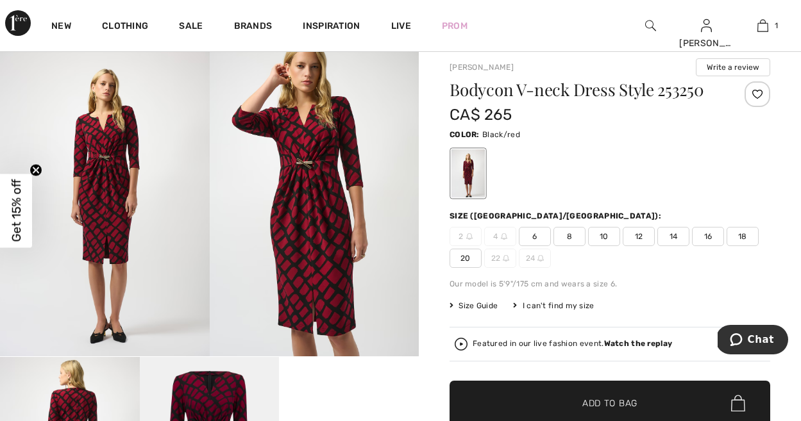
click at [303, 199] on img at bounding box center [315, 200] width 210 height 314
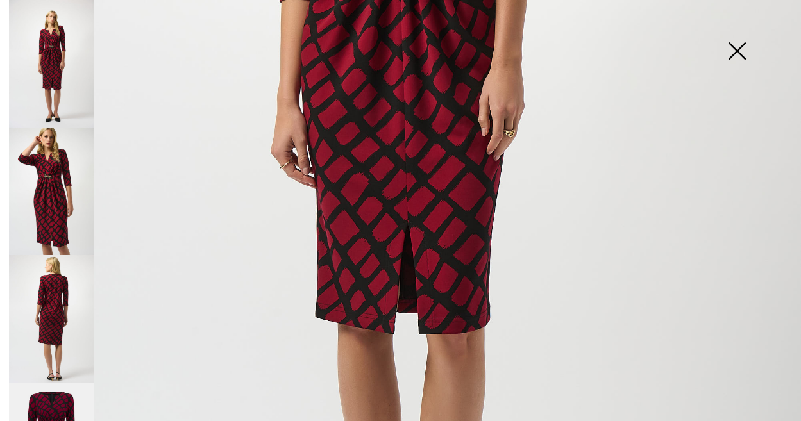
scroll to position [523, 0]
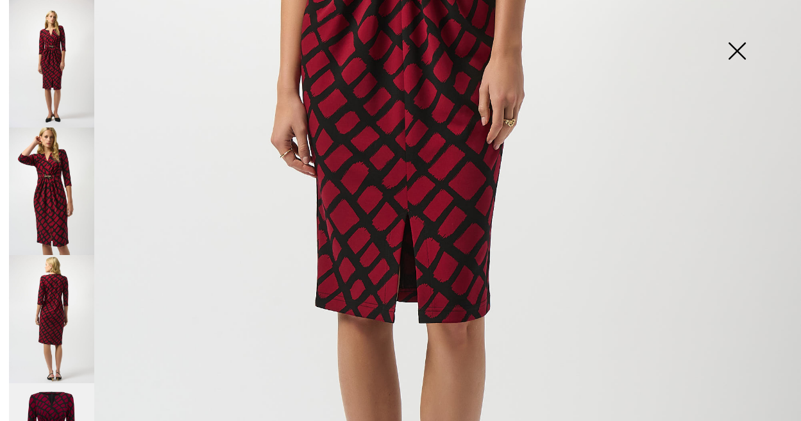
click at [735, 48] on img at bounding box center [737, 52] width 64 height 66
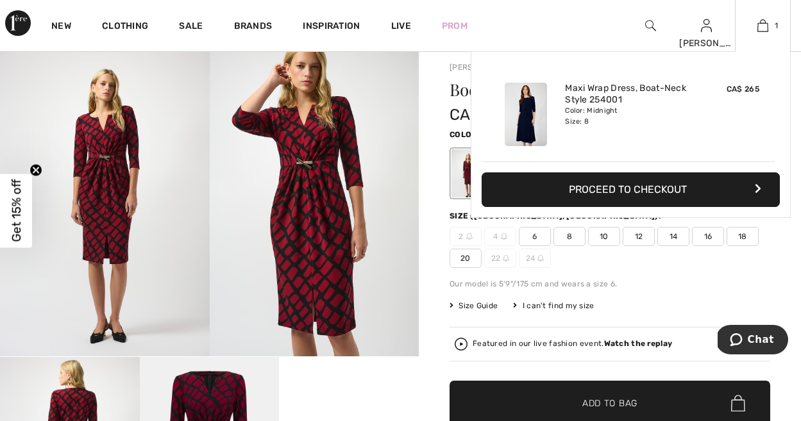
click at [567, 232] on div "Added to Bag [PERSON_NAME] Maxi Wrap Dress, Boat-neck Style 254001 CA$ 265 Colo…" at bounding box center [631, 165] width 320 height 228
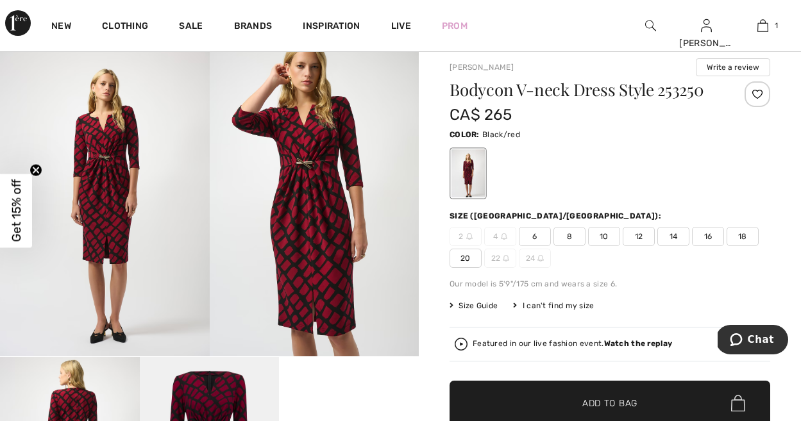
click at [576, 229] on span "8" at bounding box center [569, 236] width 32 height 19
click at [601, 403] on span "Add to Bag" at bounding box center [609, 403] width 55 height 13
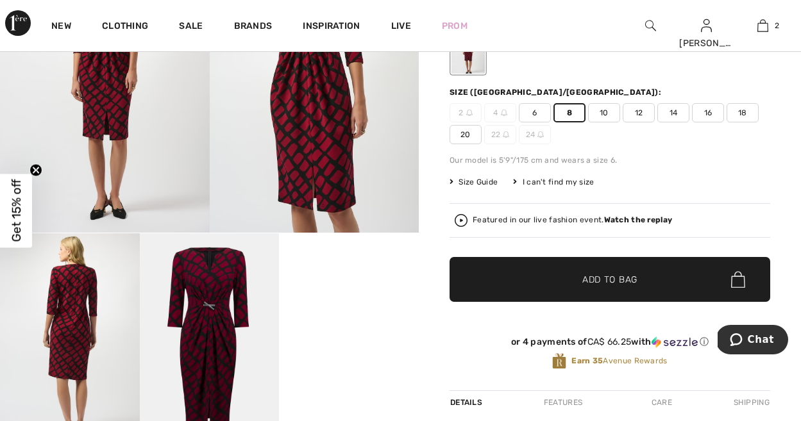
scroll to position [160, 0]
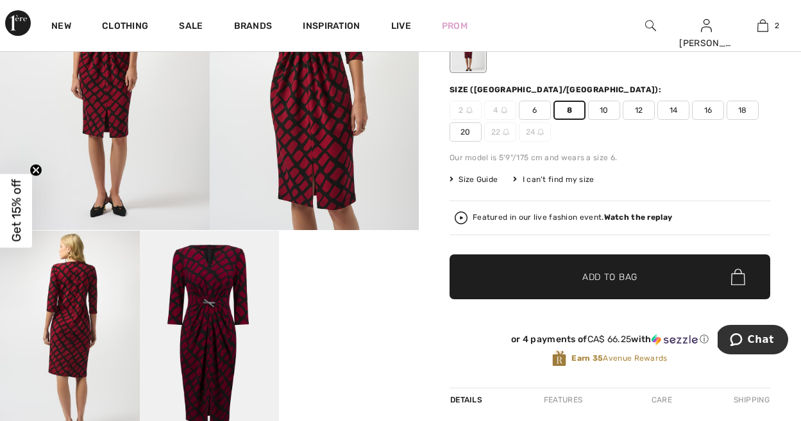
click at [626, 217] on strong "Watch the replay" at bounding box center [638, 217] width 69 height 9
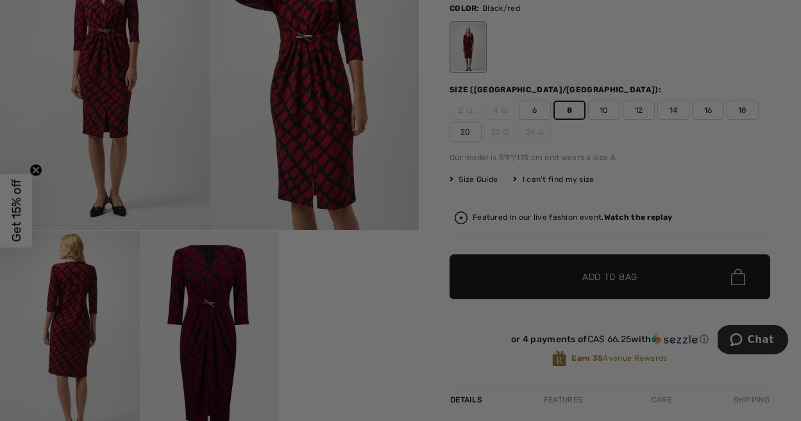
scroll to position [0, 0]
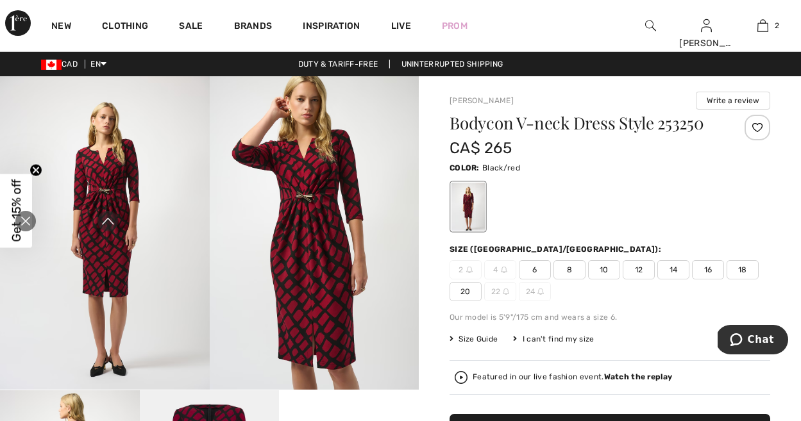
click at [639, 374] on strong "Watch the replay" at bounding box center [638, 377] width 69 height 9
click at [23, 222] on icon "Close live curation" at bounding box center [25, 221] width 15 height 15
click at [650, 377] on strong "Watch the replay" at bounding box center [638, 377] width 69 height 9
click at [24, 217] on icon "Close live curation" at bounding box center [25, 221] width 15 height 15
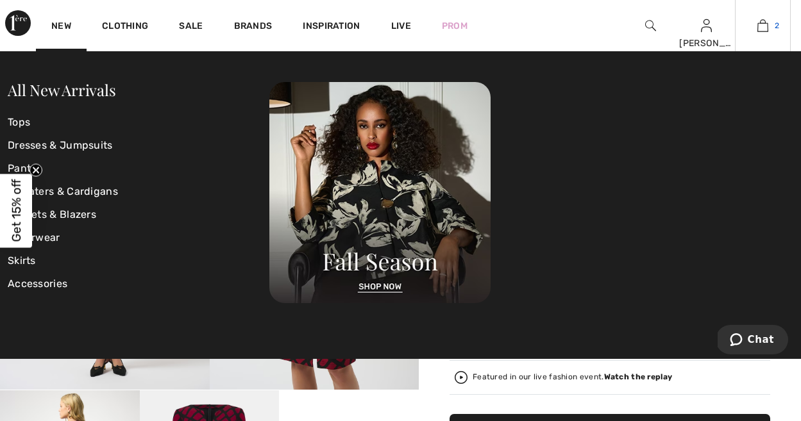
click at [764, 28] on img at bounding box center [762, 25] width 11 height 15
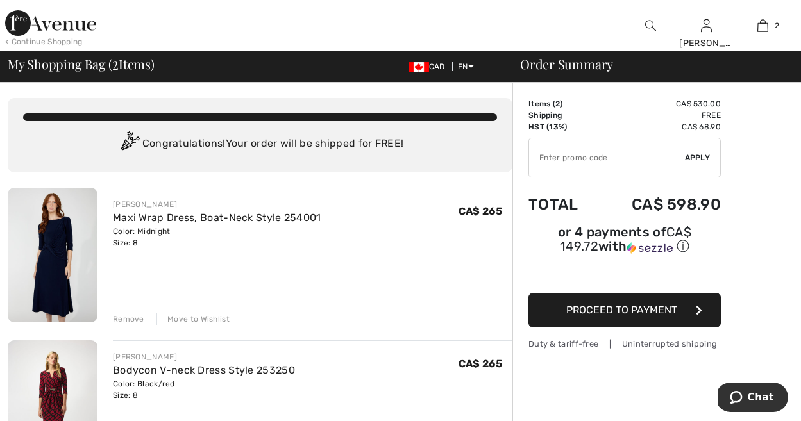
click at [21, 40] on div "< Continue Shopping" at bounding box center [44, 42] width 78 height 12
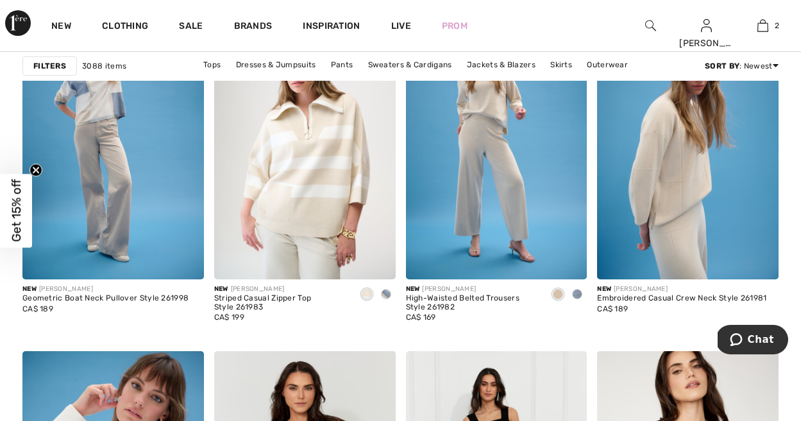
scroll to position [1640, 0]
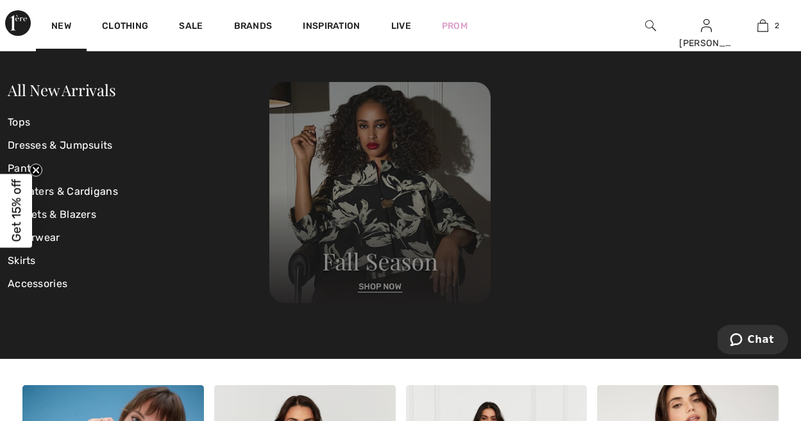
click at [382, 289] on img at bounding box center [379, 192] width 221 height 221
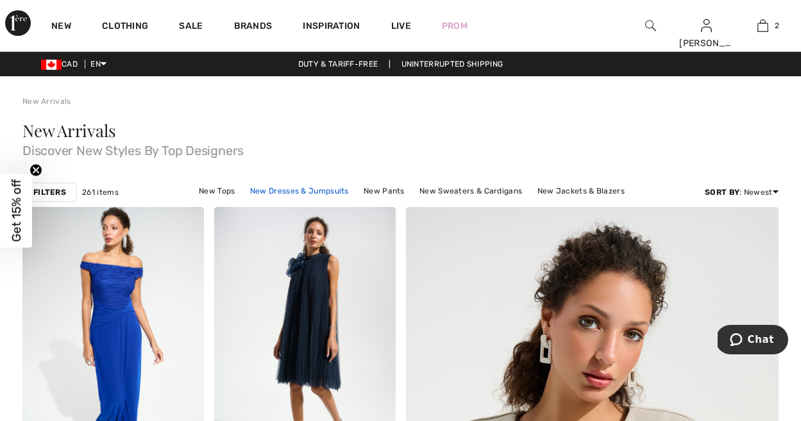
click at [244, 191] on link "New Dresses & Jumpsuits" at bounding box center [300, 191] width 112 height 17
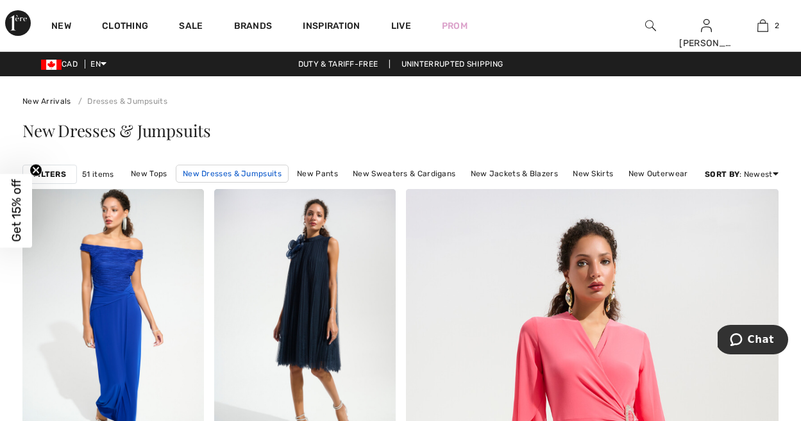
click at [216, 173] on link "New Dresses & Jumpsuits" at bounding box center [232, 174] width 113 height 18
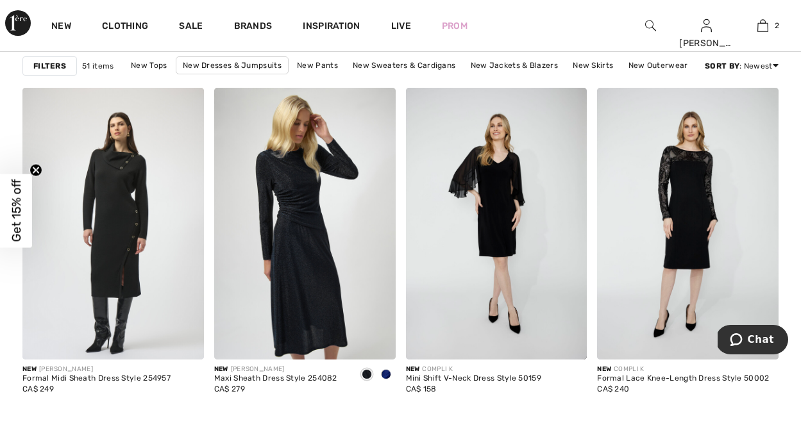
scroll to position [4640, 0]
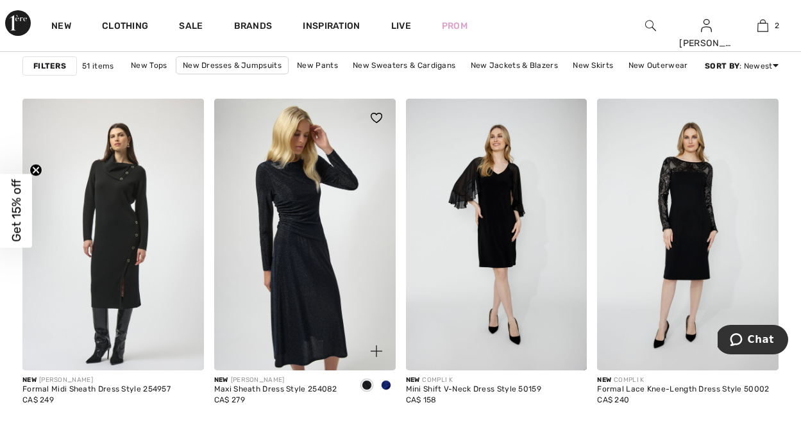
click at [386, 385] on span at bounding box center [386, 385] width 10 height 10
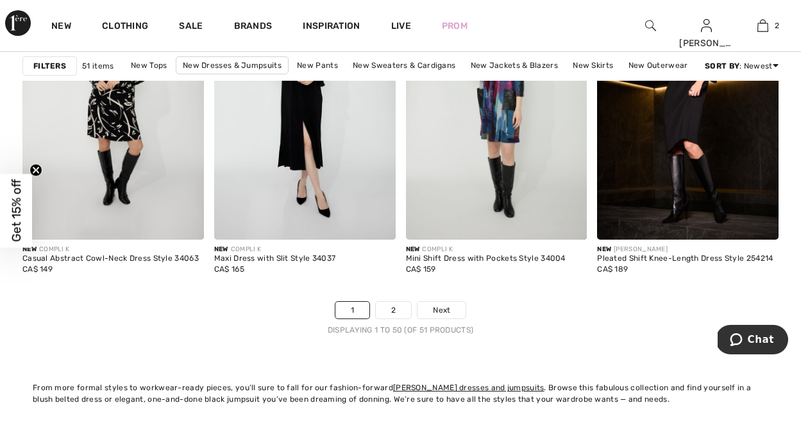
scroll to position [5108, 0]
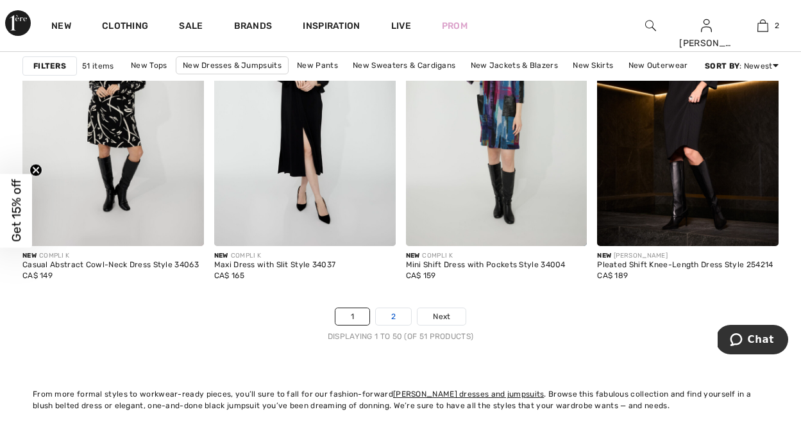
click at [394, 315] on link "2" at bounding box center [393, 316] width 35 height 17
